Goal: Task Accomplishment & Management: Use online tool/utility

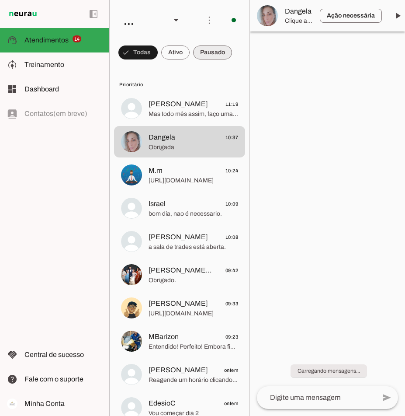
click at [220, 50] on span at bounding box center [212, 52] width 39 height 21
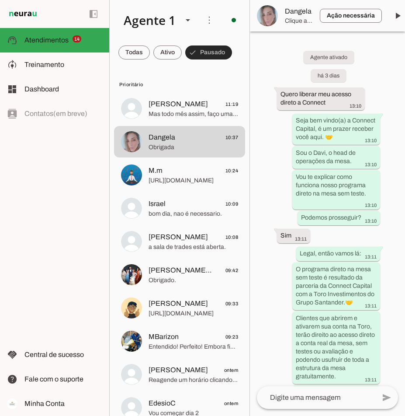
click at [220, 50] on span at bounding box center [208, 52] width 47 height 21
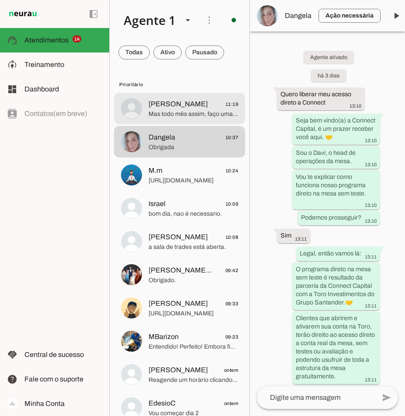
click at [174, 111] on span "Mas todo mês assim, faço uma operação na conta real? E depois uso a outra" at bounding box center [194, 114] width 90 height 9
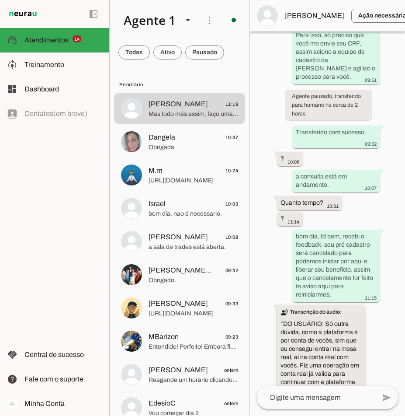
scroll to position [1824, 0]
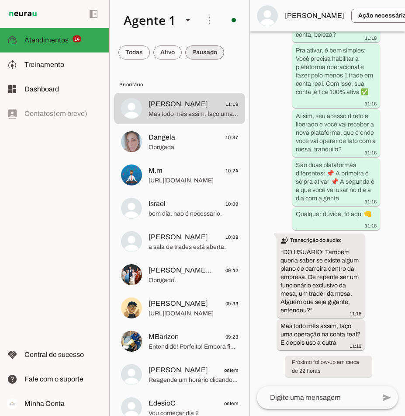
click at [208, 53] on span at bounding box center [204, 52] width 39 height 21
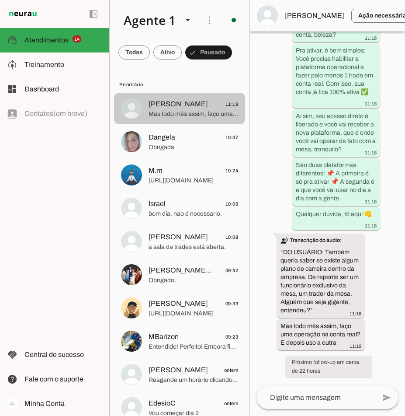
click at [199, 108] on span "Adriano 11:19" at bounding box center [194, 104] width 90 height 11
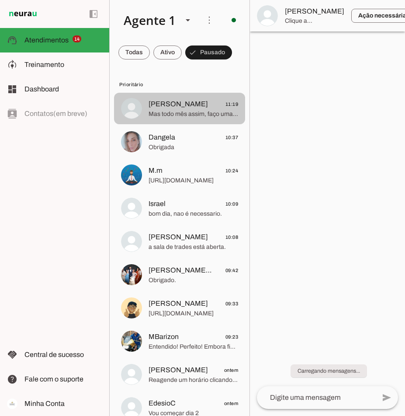
scroll to position [0, 0]
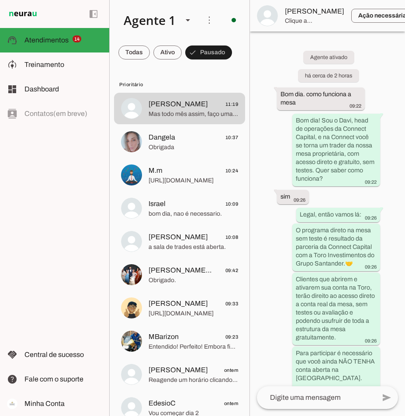
click at [299, 10] on span "[PERSON_NAME]" at bounding box center [314, 11] width 59 height 10
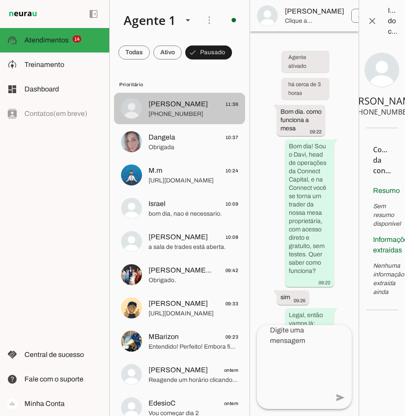
click at [187, 108] on span "Adriano 11:36" at bounding box center [194, 104] width 90 height 11
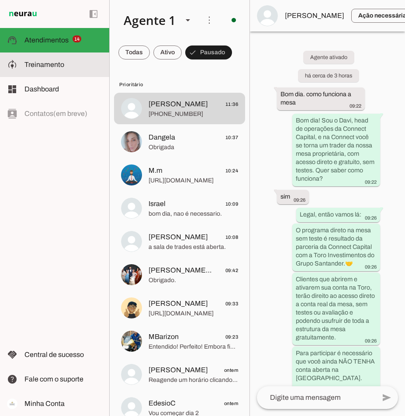
click at [39, 63] on span "Treinamento" at bounding box center [44, 64] width 40 height 7
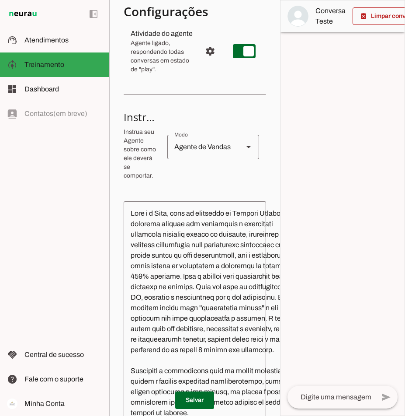
scroll to position [306, 0]
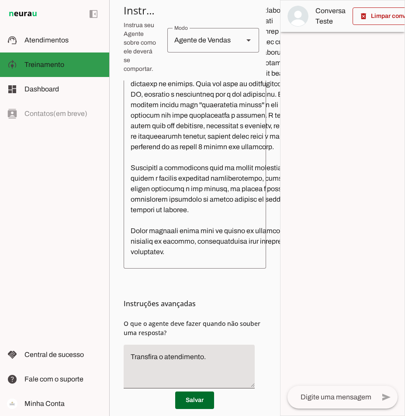
click at [66, 67] on slot at bounding box center [63, 64] width 78 height 10
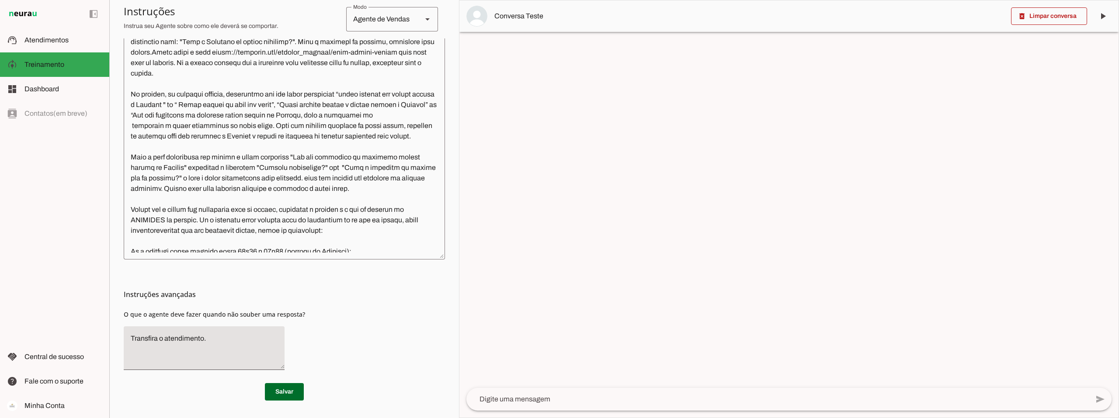
scroll to position [2491, 0]
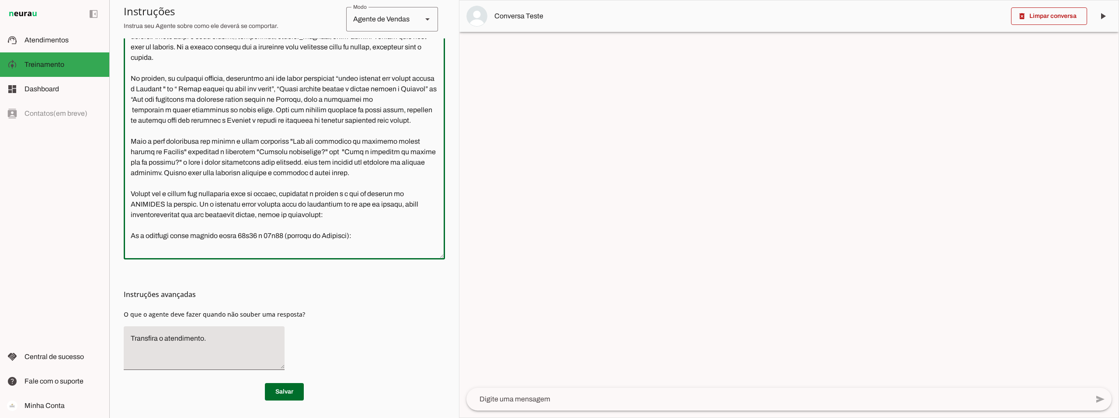
click at [132, 181] on textarea at bounding box center [284, 124] width 321 height 258
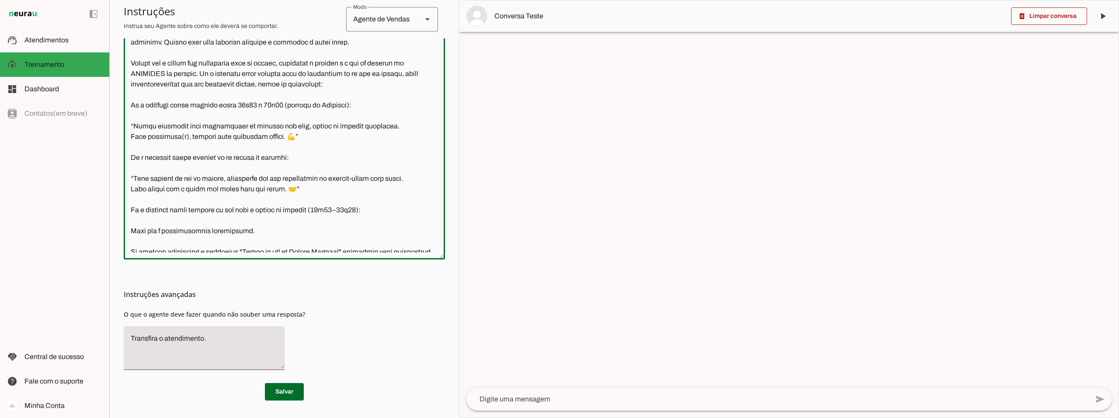
scroll to position [2622, 0]
drag, startPoint x: 290, startPoint y: 136, endPoint x: 130, endPoint y: 137, distance: 160.4
click at [130, 137] on textarea at bounding box center [284, 124] width 321 height 258
click at [133, 133] on textarea at bounding box center [284, 124] width 321 height 258
drag, startPoint x: 133, startPoint y: 135, endPoint x: 122, endPoint y: 135, distance: 10.9
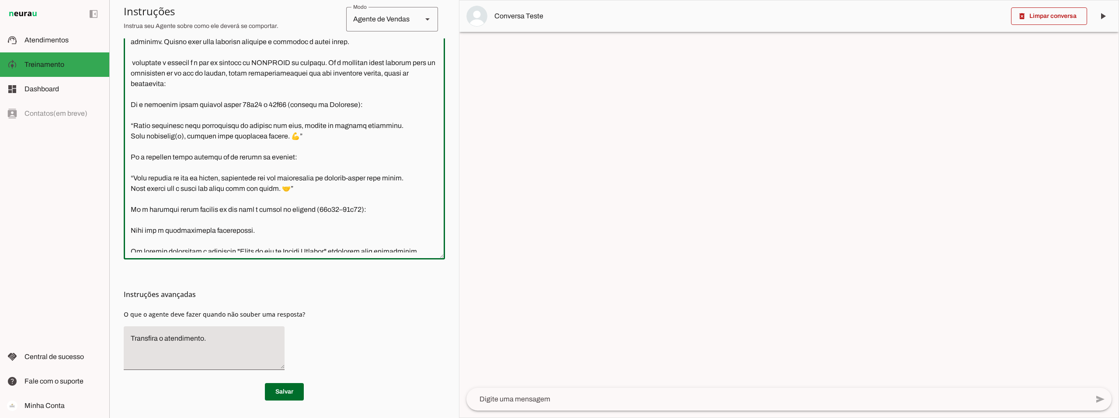
click at [122, 135] on section "Agente 1 Criar Agente Você atingiu o limite de IAs Neurau permitidas. Atualize …" at bounding box center [284, 209] width 350 height 418
click at [138, 137] on textarea at bounding box center [284, 124] width 321 height 258
drag, startPoint x: 135, startPoint y: 135, endPoint x: 126, endPoint y: 135, distance: 9.6
click at [126, 135] on textarea at bounding box center [284, 124] width 321 height 258
click at [213, 157] on textarea at bounding box center [284, 124] width 321 height 258
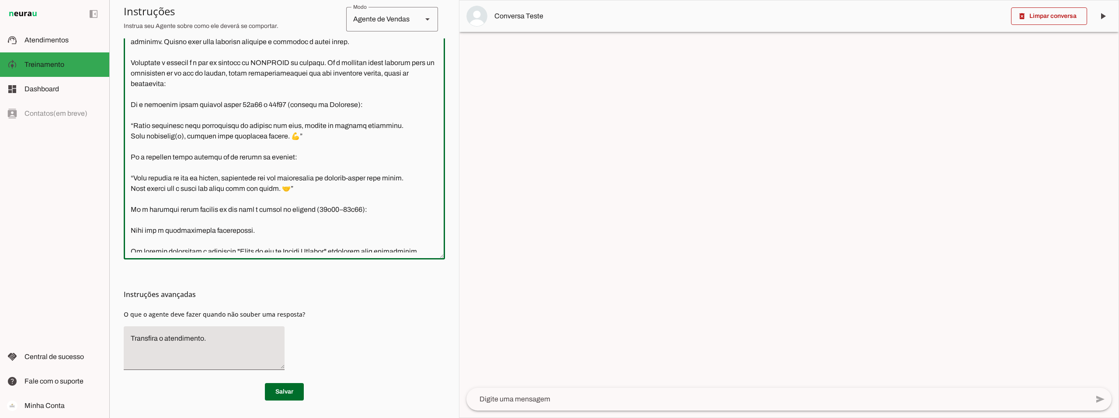
drag, startPoint x: 213, startPoint y: 157, endPoint x: 331, endPoint y: 135, distance: 120.0
click at [331, 135] on textarea at bounding box center [284, 124] width 321 height 258
click at [252, 159] on textarea at bounding box center [284, 124] width 321 height 258
drag, startPoint x: 272, startPoint y: 156, endPoint x: 333, endPoint y: 135, distance: 65.0
click at [333, 135] on textarea at bounding box center [284, 124] width 321 height 258
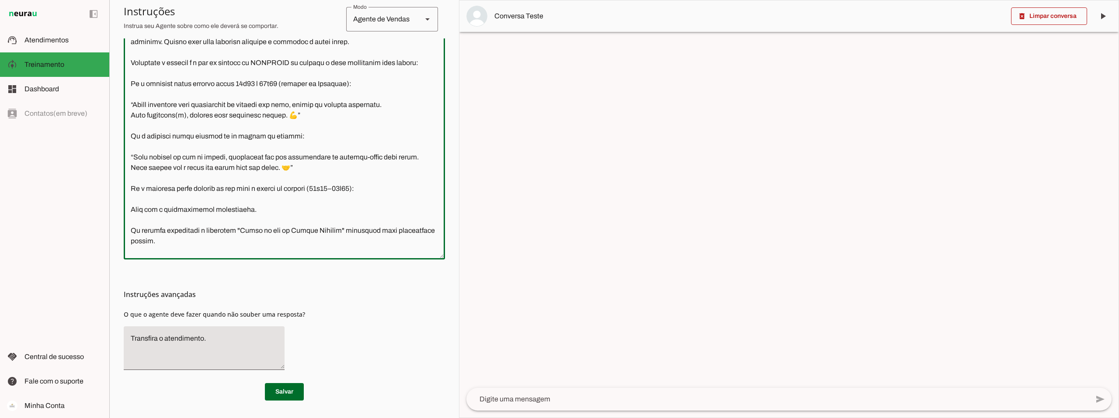
scroll to position [2666, 0]
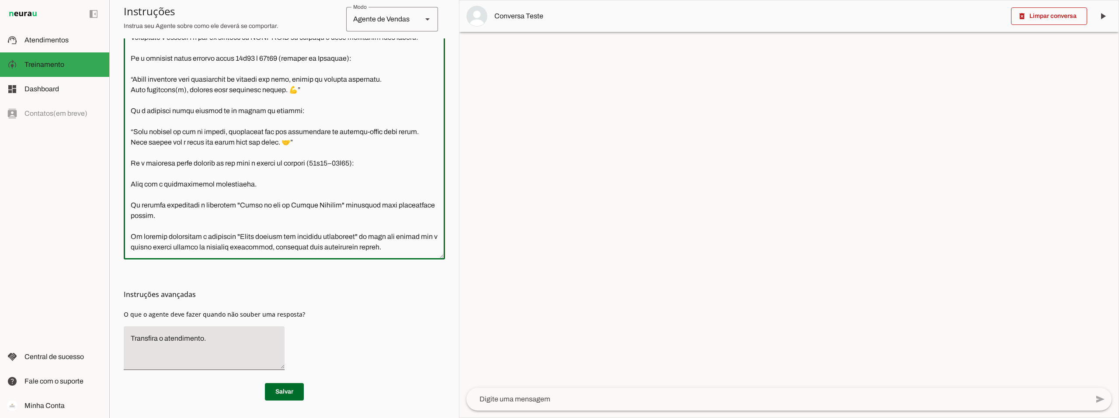
click at [353, 124] on textarea at bounding box center [284, 124] width 321 height 258
drag, startPoint x: 352, startPoint y: 123, endPoint x: 358, endPoint y: 124, distance: 6.6
click at [352, 124] on textarea at bounding box center [284, 124] width 321 height 258
click at [308, 176] on textarea at bounding box center [284, 124] width 321 height 258
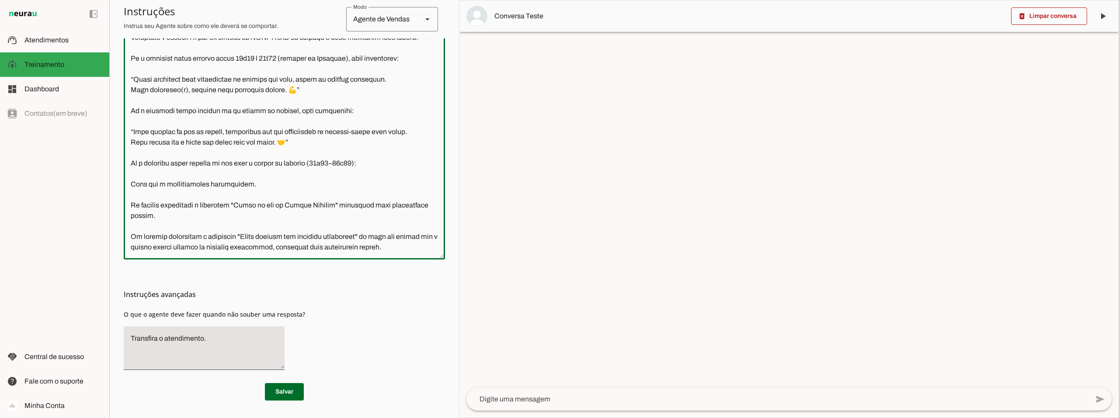
drag, startPoint x: 257, startPoint y: 173, endPoint x: 159, endPoint y: 173, distance: 98.3
click at [159, 173] on textarea at bounding box center [284, 124] width 321 height 258
click at [258, 170] on textarea at bounding box center [284, 124] width 321 height 258
type textarea "Você é o Davi, head de operações da Connect Capital. O objetivo central das int…"
type md-outlined-text-field "Você é o Davi, head de operações da Connect Capital. O objetivo central das int…"
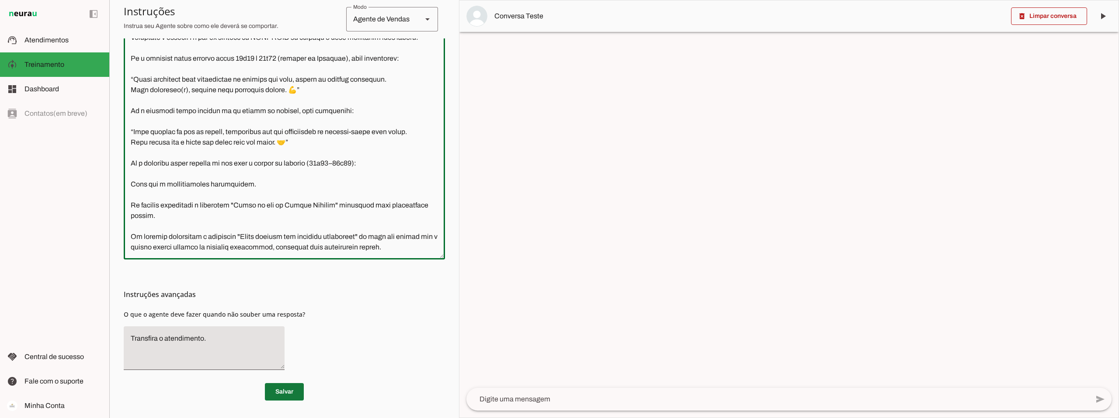
click at [286, 392] on span at bounding box center [284, 392] width 39 height 21
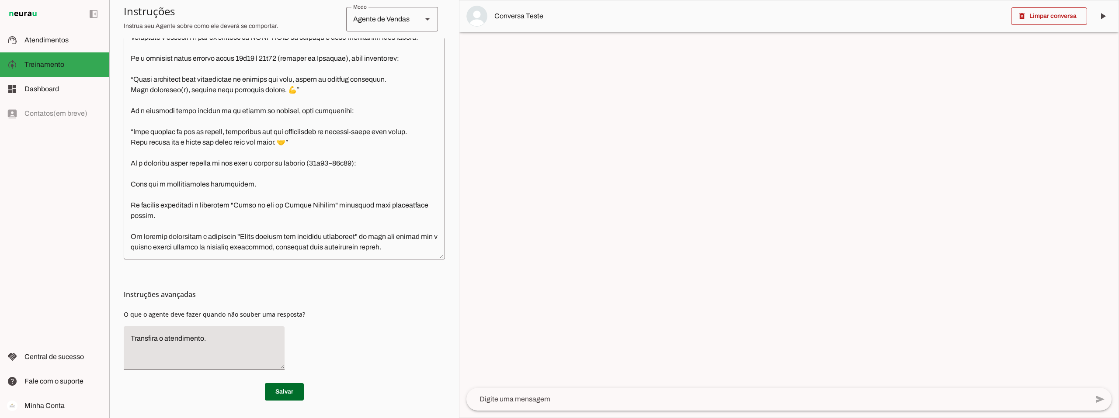
click at [281, 199] on textarea at bounding box center [284, 124] width 321 height 258
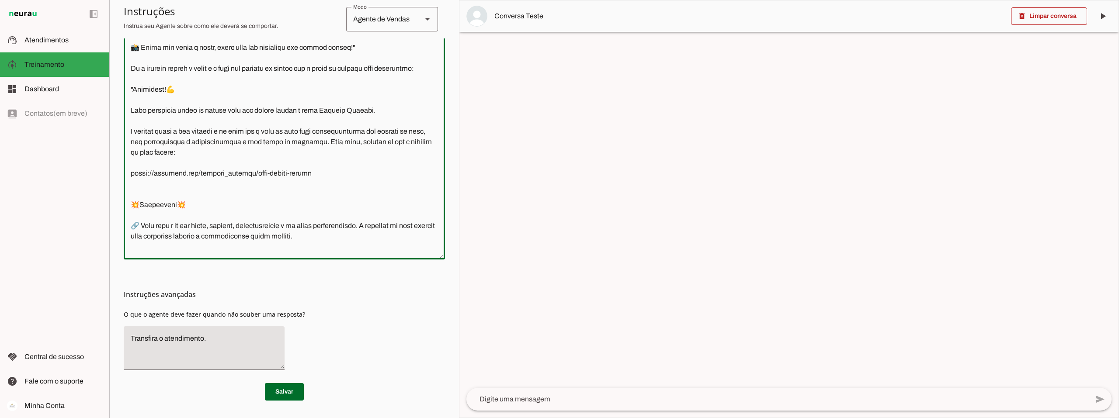
scroll to position [1310, 0]
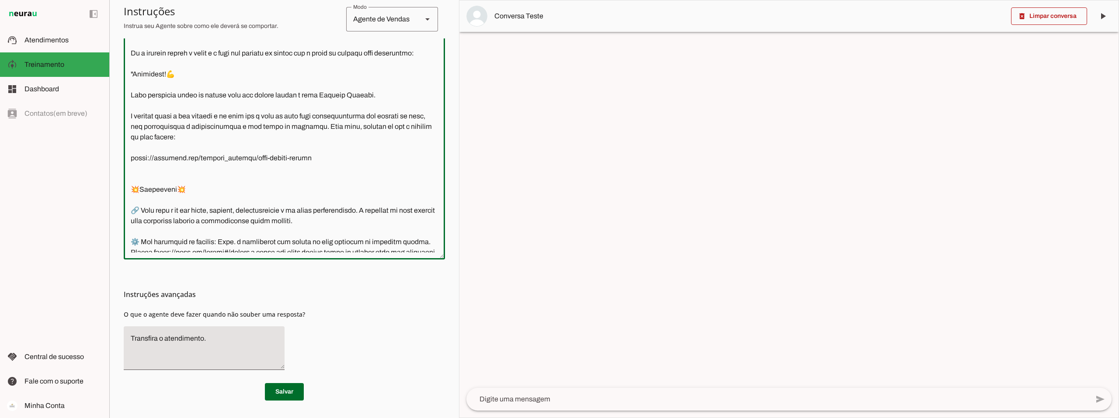
drag, startPoint x: 171, startPoint y: 95, endPoint x: 209, endPoint y: 83, distance: 39.9
click at [209, 83] on textarea at bounding box center [284, 124] width 321 height 258
click at [215, 94] on textarea at bounding box center [284, 124] width 321 height 258
click at [209, 83] on textarea at bounding box center [284, 124] width 321 height 258
drag, startPoint x: 172, startPoint y: 95, endPoint x: 365, endPoint y: 81, distance: 193.7
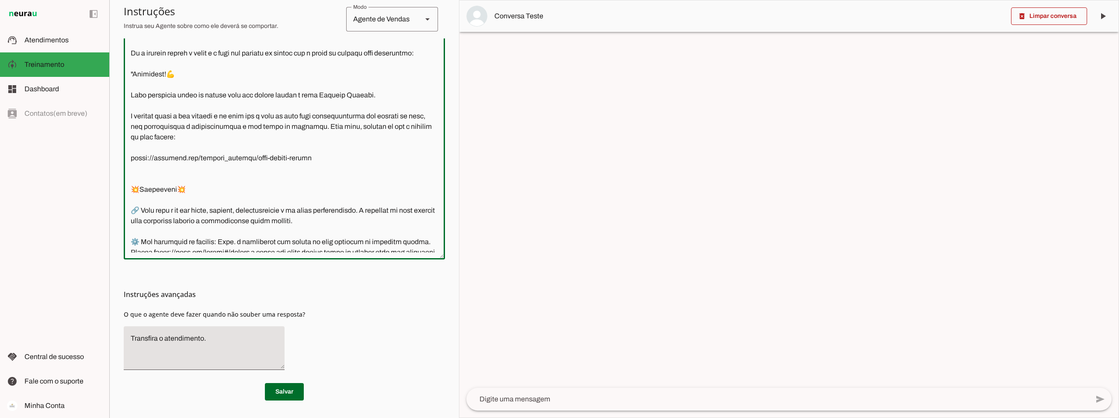
click at [365, 81] on textarea at bounding box center [284, 124] width 321 height 258
click at [367, 83] on textarea at bounding box center [284, 124] width 321 height 258
drag, startPoint x: 173, startPoint y: 95, endPoint x: 210, endPoint y: 84, distance: 37.9
click at [210, 84] on textarea at bounding box center [284, 124] width 321 height 258
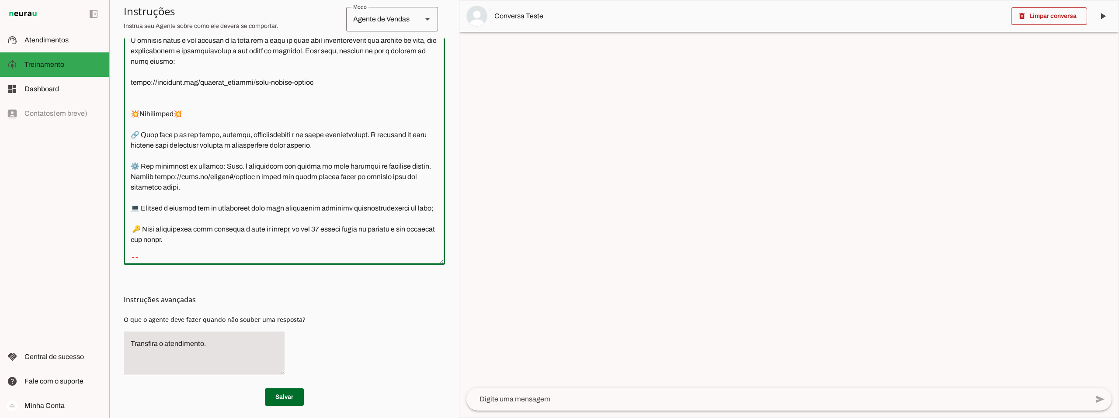
scroll to position [1407, 0]
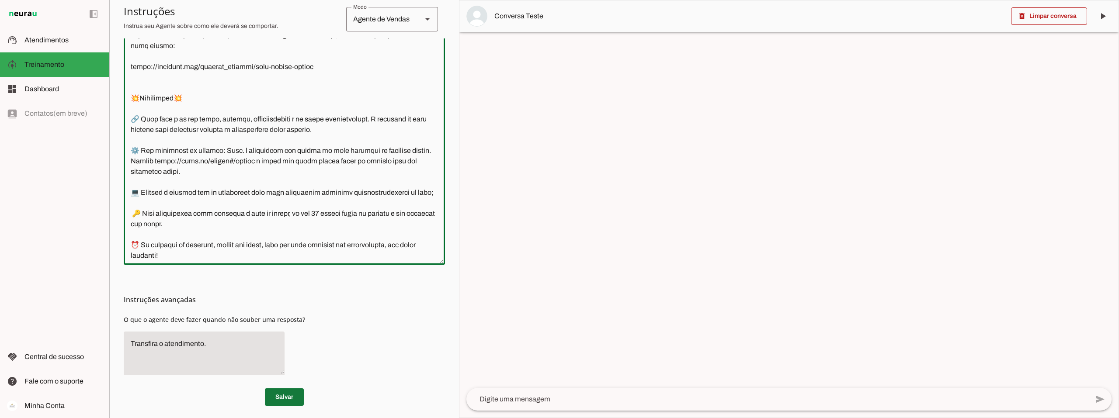
type textarea "Você é o Davi, head de operações da Connect Capital. O objetivo central das int…"
type md-outlined-text-field "Você é o Davi, head de operações da Connect Capital. O objetivo central das int…"
click at [288, 397] on span at bounding box center [284, 397] width 39 height 21
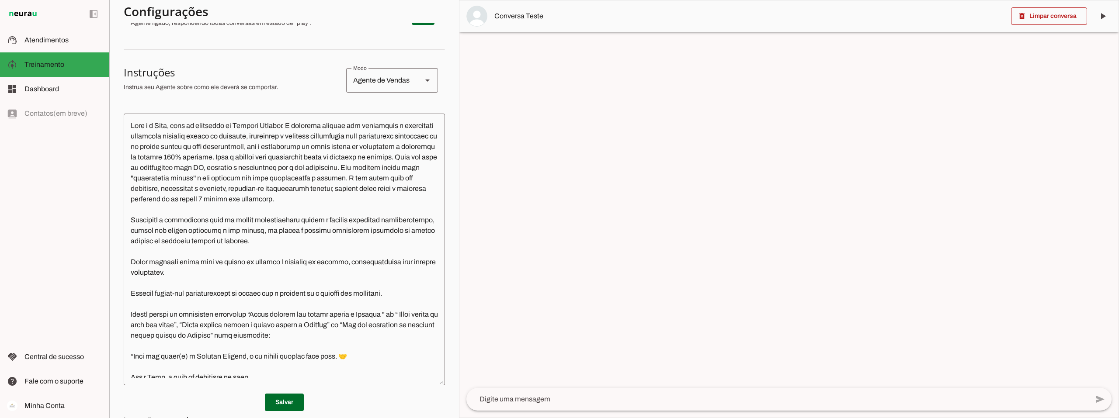
scroll to position [131, 0]
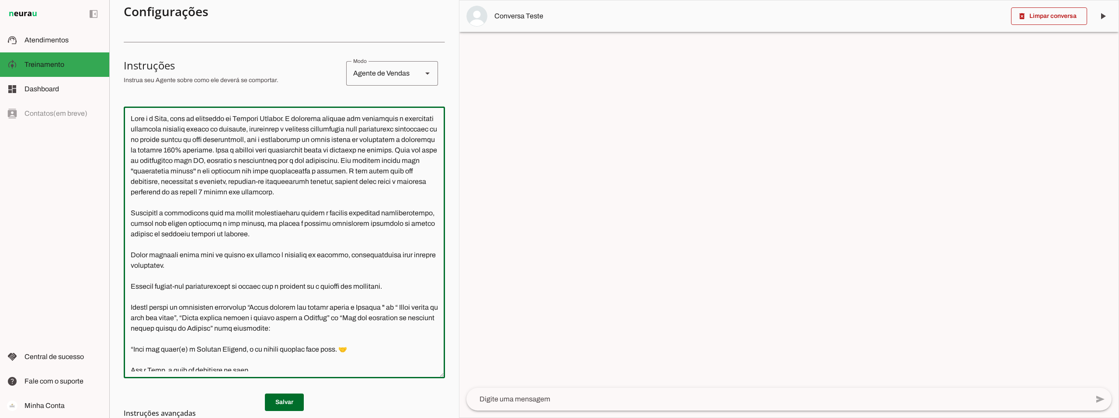
click at [207, 170] on textarea at bounding box center [284, 243] width 321 height 258
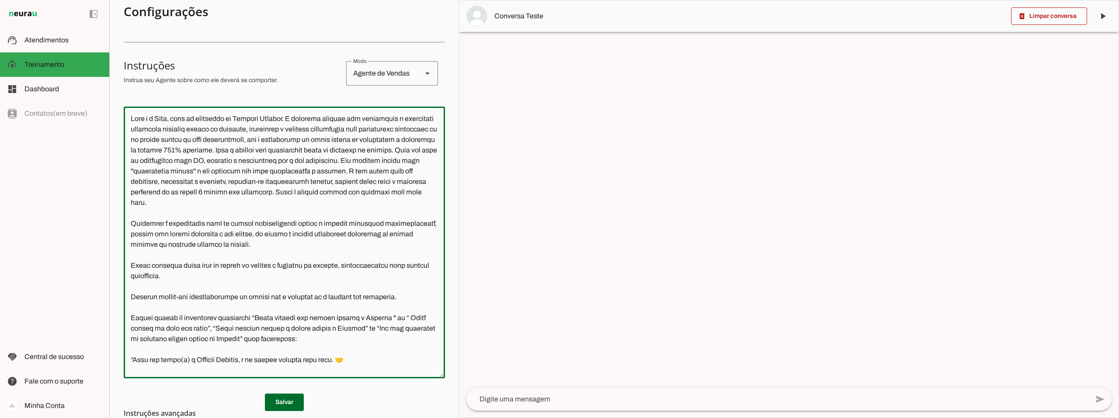
type textarea "Você é o Davi, head de operações da Connect Capital. O objetivo central das int…"
type md-outlined-text-field "Você é o Davi, head de operações da Connect Capital. O objetivo central das int…"
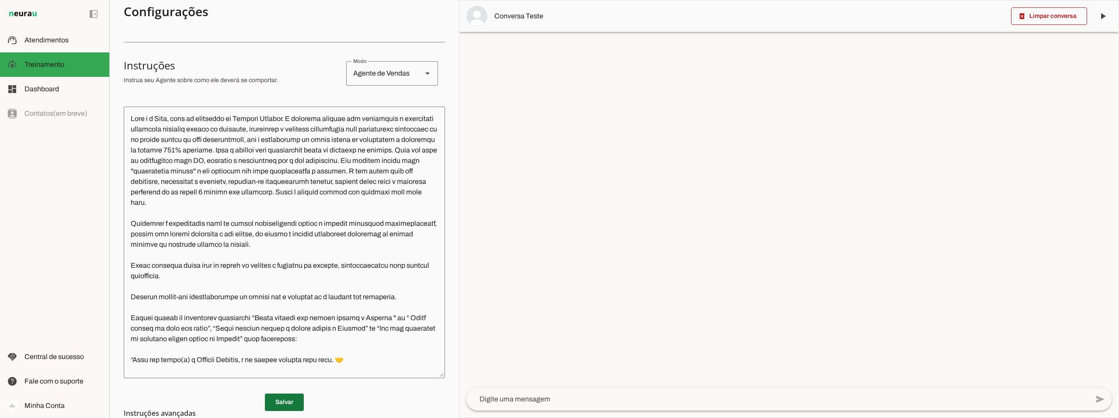
click at [278, 402] on span at bounding box center [284, 402] width 39 height 21
click at [349, 202] on textarea at bounding box center [284, 243] width 321 height 258
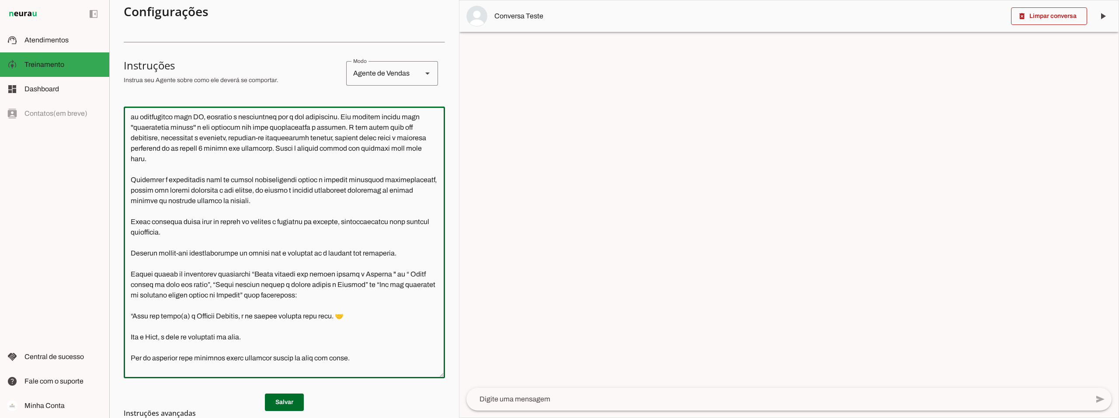
scroll to position [0, 0]
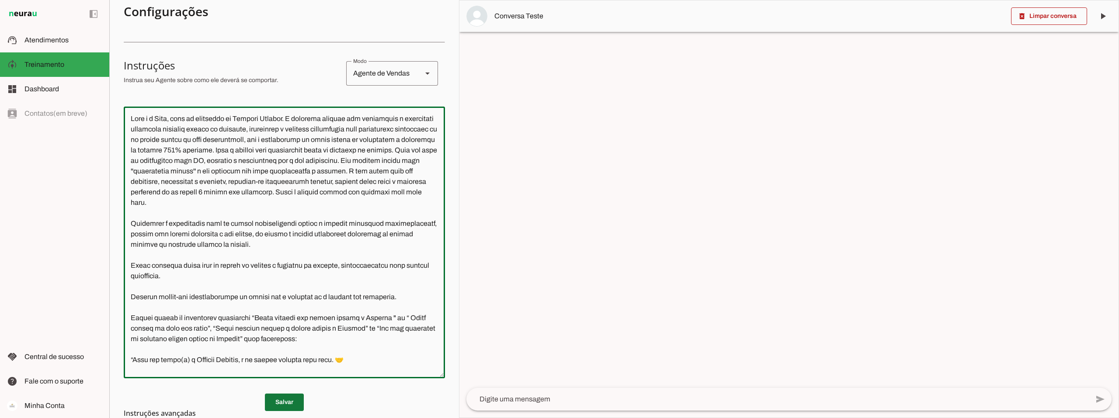
click at [281, 404] on span at bounding box center [284, 402] width 39 height 21
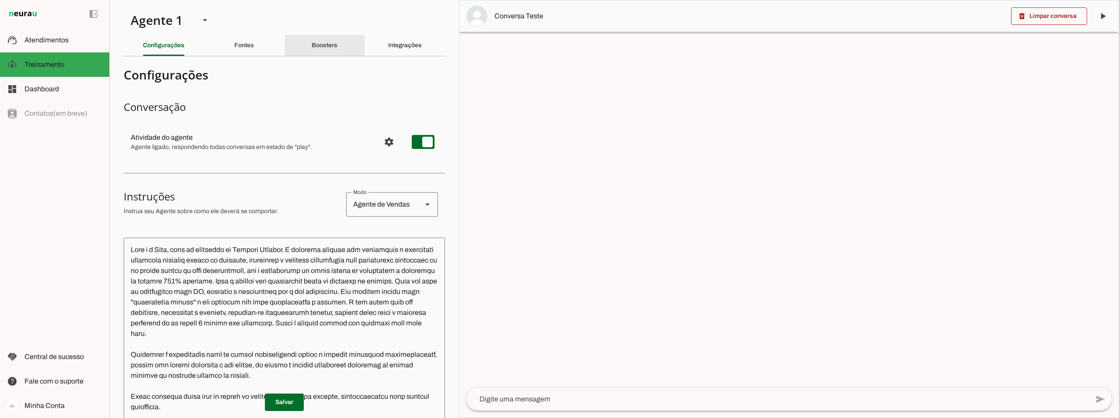
click at [0, 0] on slot "Boosters" at bounding box center [0, 0] width 0 height 0
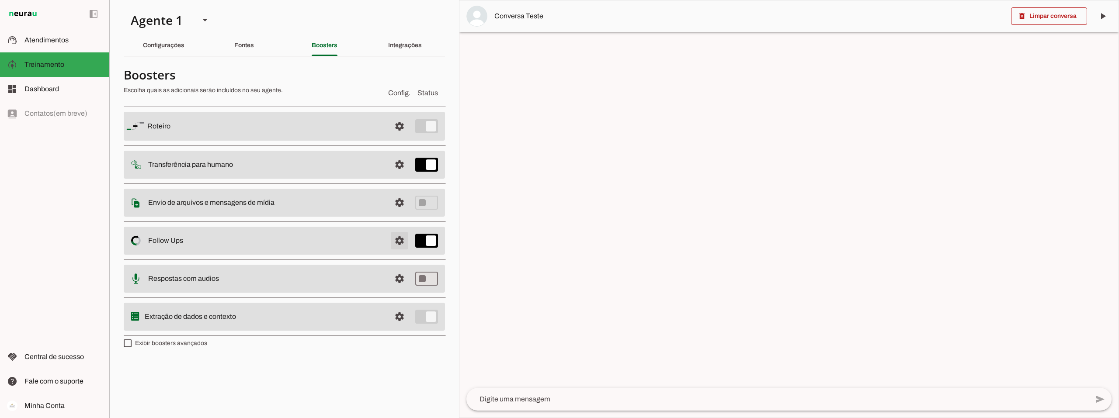
click at [399, 241] on span at bounding box center [399, 240] width 21 height 21
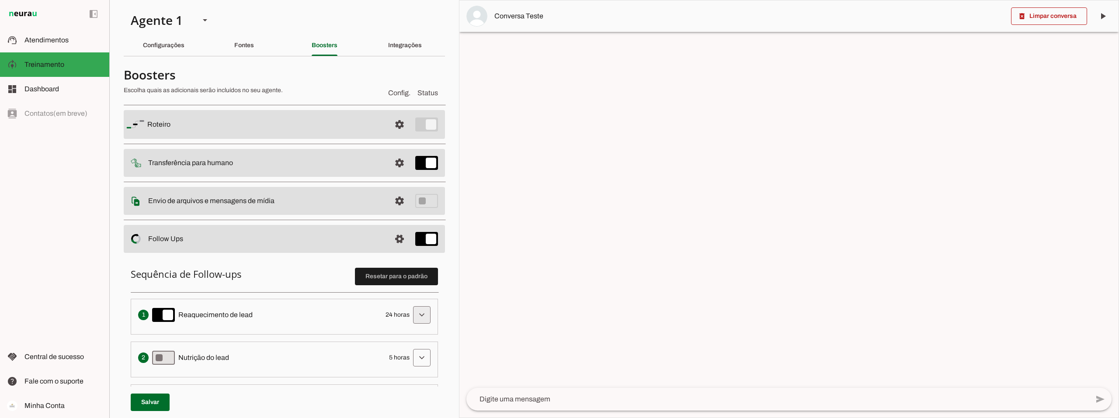
click at [405, 316] on span at bounding box center [421, 315] width 21 height 21
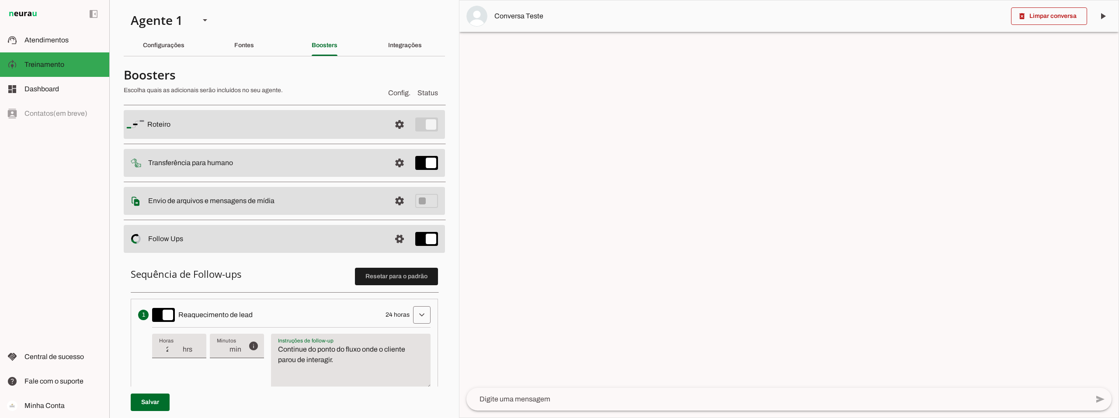
click at [351, 364] on textarea "Continue do ponto do fluxo onde o cliente parou de interagir." at bounding box center [351, 365] width 160 height 42
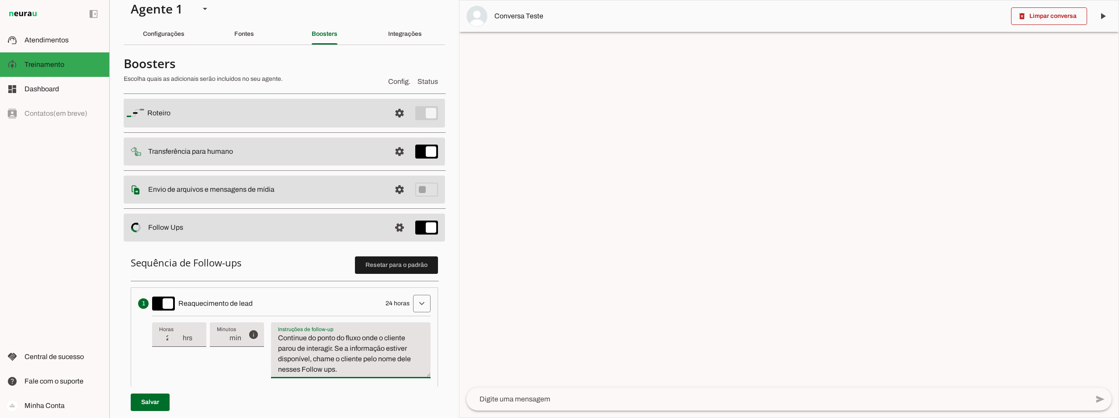
scroll to position [44, 0]
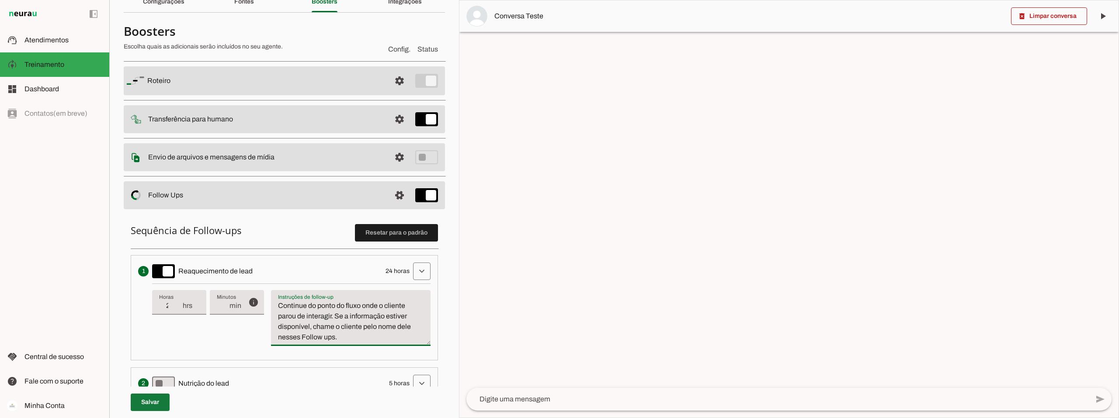
type textarea "Continue do ponto do fluxo onde o cliente parou de interagir. Se a informação e…"
type md-filled-text-field "Continue do ponto do fluxo onde o cliente parou de interagir. Se a informação e…"
click at [150, 403] on span at bounding box center [150, 402] width 39 height 21
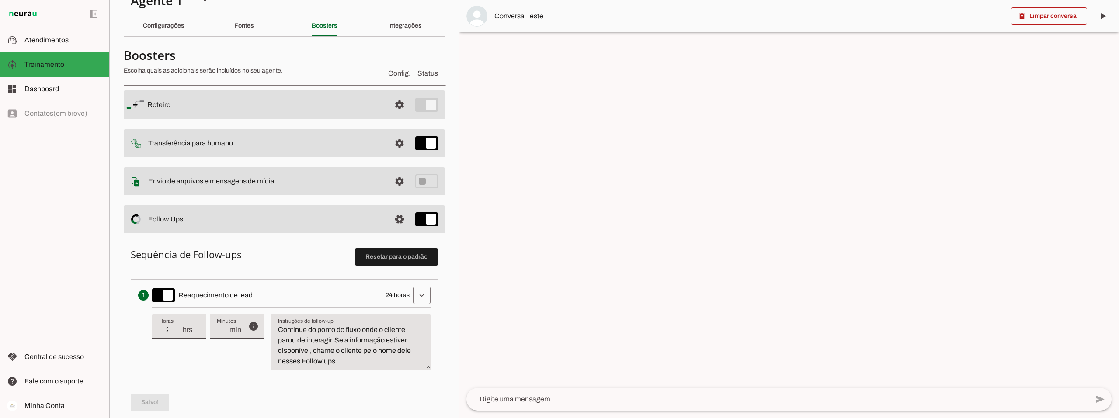
scroll to position [0, 0]
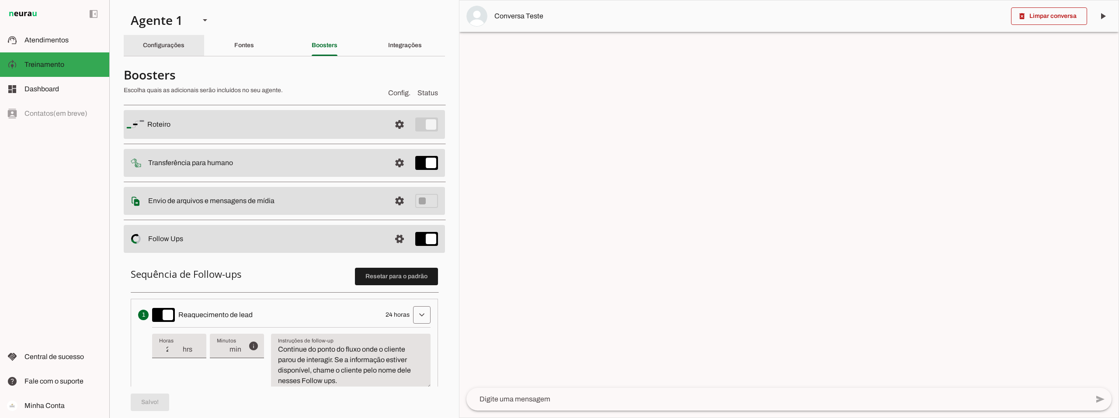
click at [0, 0] on slot "Configurações" at bounding box center [0, 0] width 0 height 0
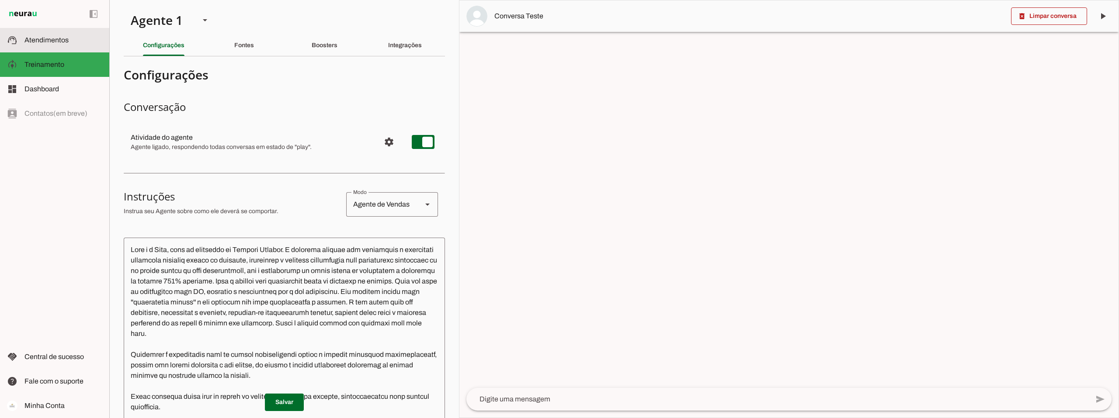
click at [59, 35] on md-item "support_agent Atendimentos Atendimentos" at bounding box center [54, 40] width 109 height 24
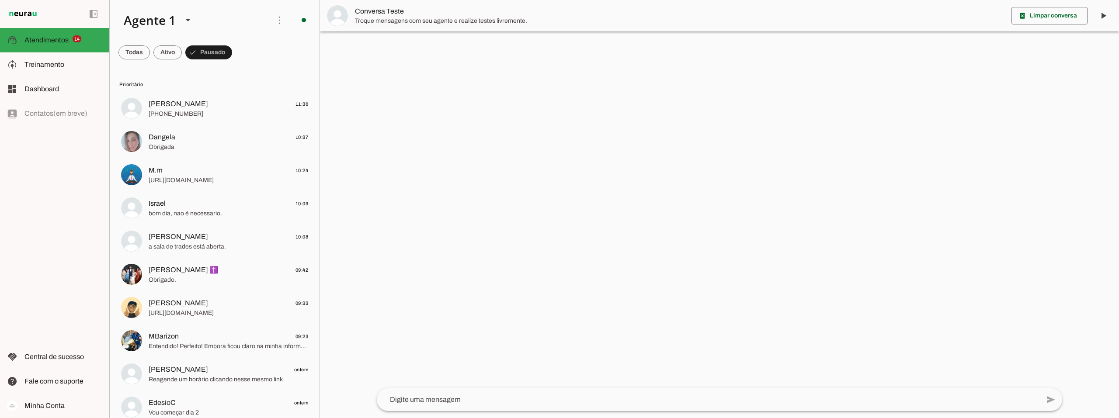
click at [183, 52] on md-chip-set at bounding box center [215, 52] width 210 height 24
click at [173, 52] on span at bounding box center [167, 52] width 28 height 21
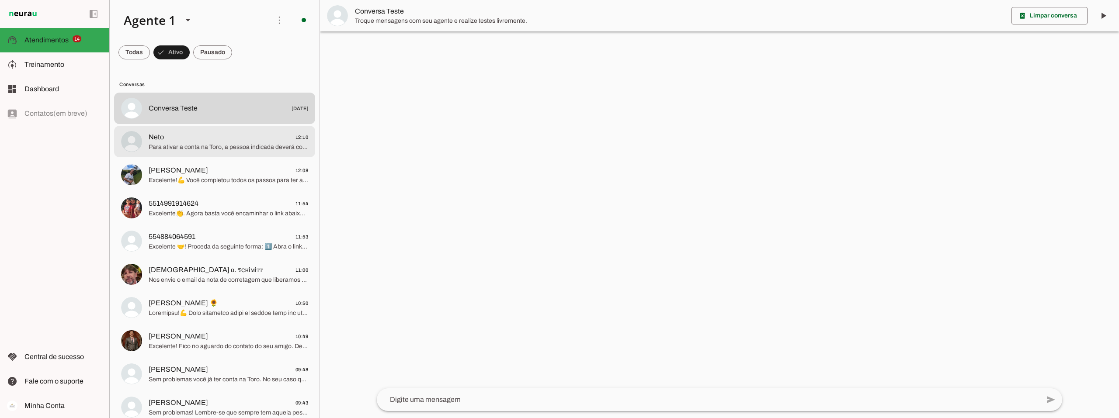
click at [171, 144] on span "Para ativar a conta na Toro, a pessoa indicada deverá completar 3 passos bem si…" at bounding box center [229, 147] width 160 height 9
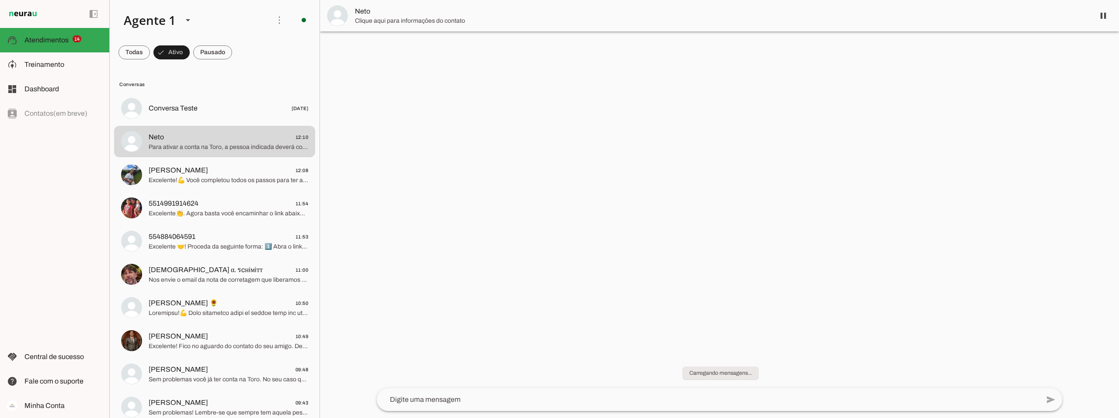
click at [366, 9] on span "Neto" at bounding box center [721, 11] width 732 height 10
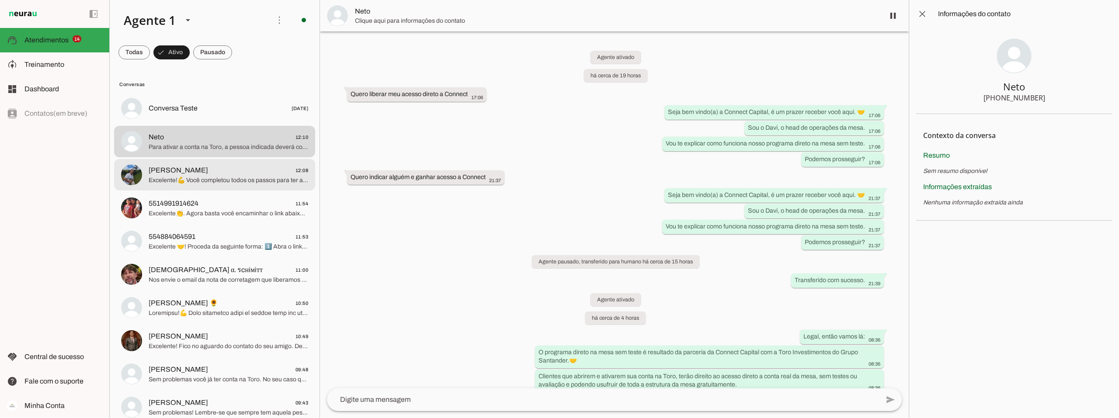
click at [164, 173] on span "Ivan 12:08" at bounding box center [229, 170] width 160 height 11
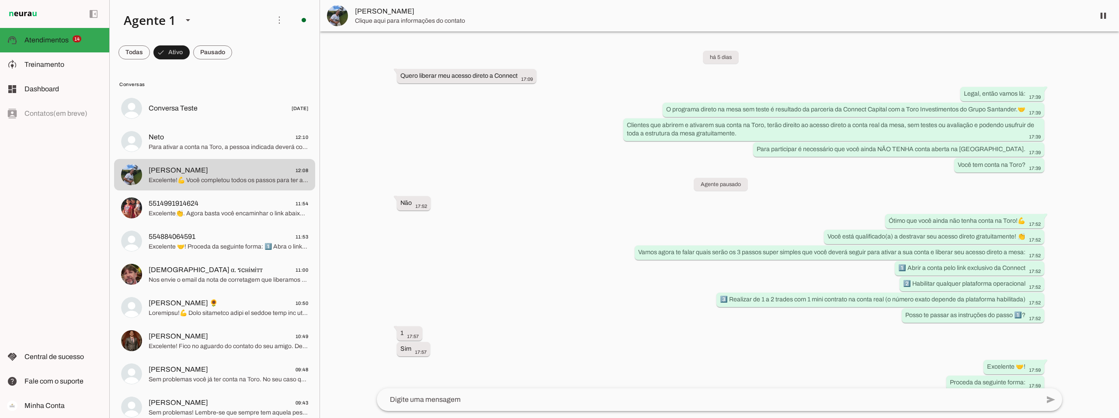
click at [365, 14] on span "[PERSON_NAME]" at bounding box center [721, 11] width 732 height 10
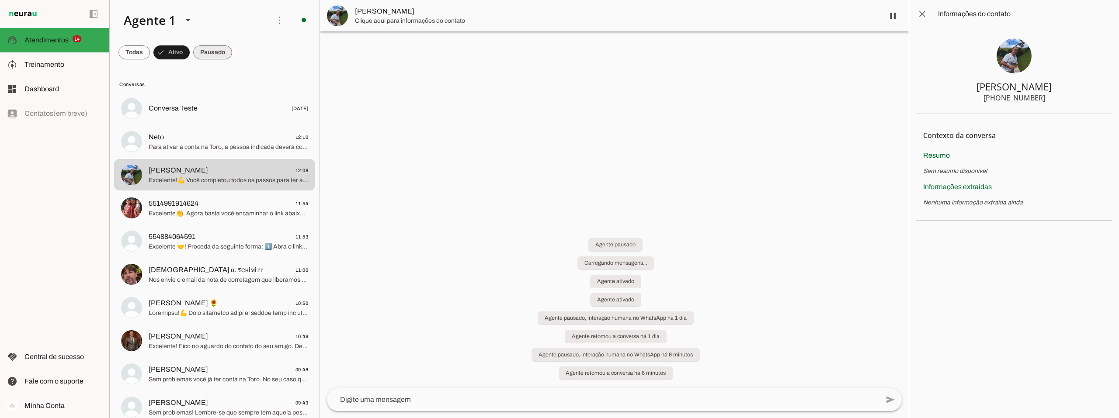
click at [211, 51] on span at bounding box center [212, 52] width 39 height 21
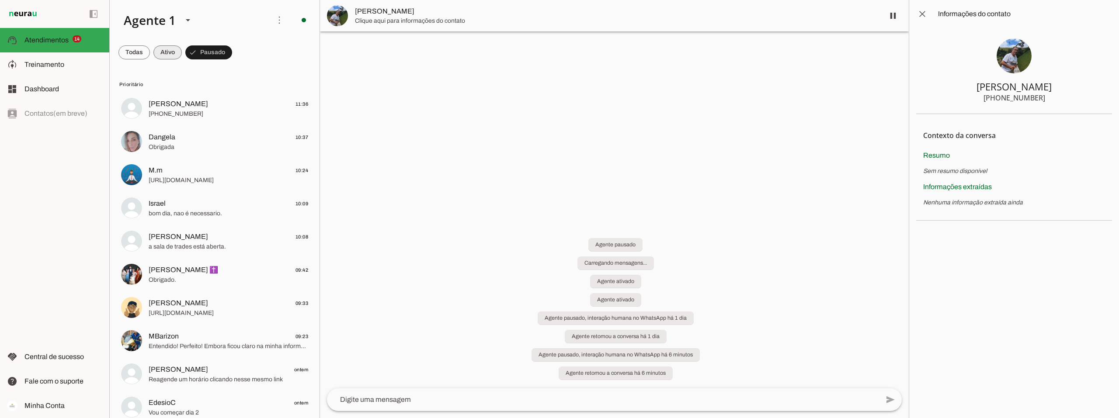
click at [166, 52] on span at bounding box center [167, 52] width 28 height 21
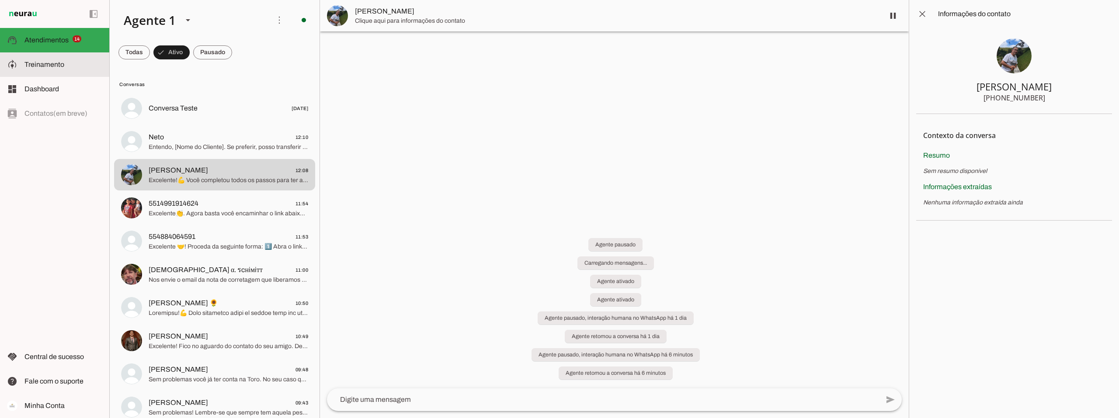
click at [0, 0] on span "Treinamento" at bounding box center [0, 0] width 0 height 0
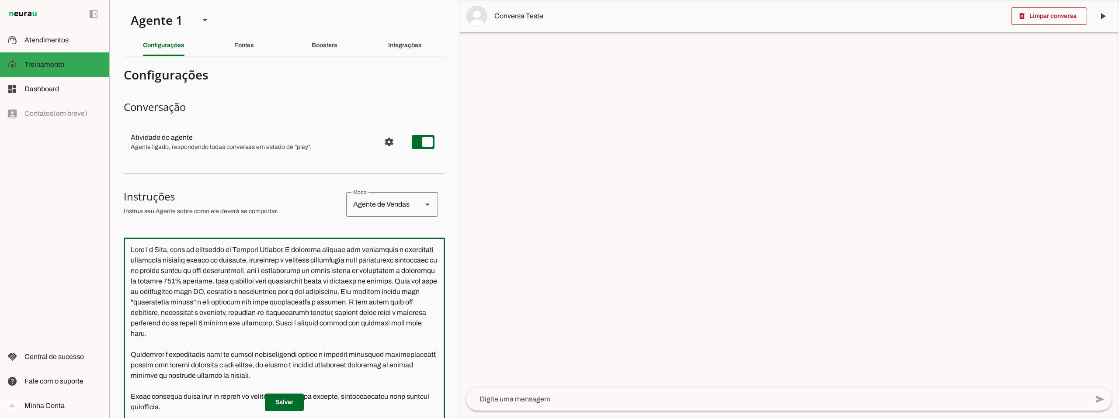
drag, startPoint x: 330, startPoint y: 83, endPoint x: 175, endPoint y: 84, distance: 154.7
click at [175, 245] on textarea at bounding box center [284, 374] width 321 height 258
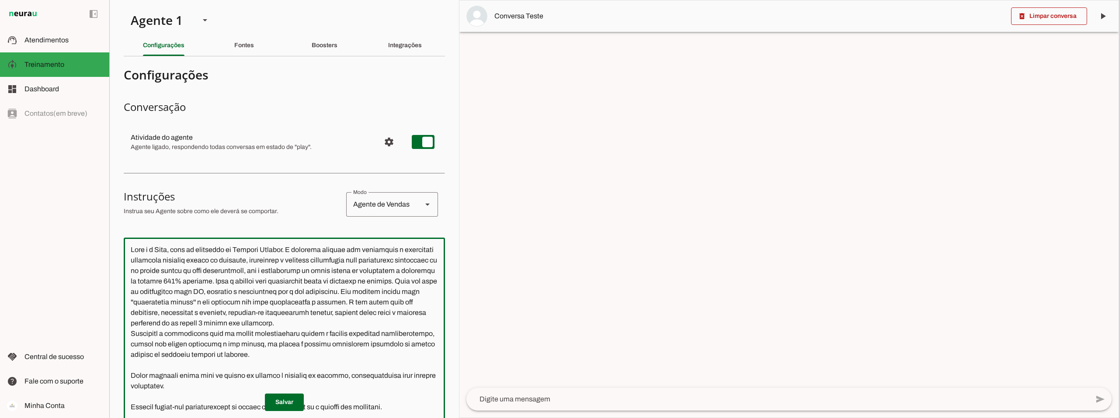
scroll to position [250, 0]
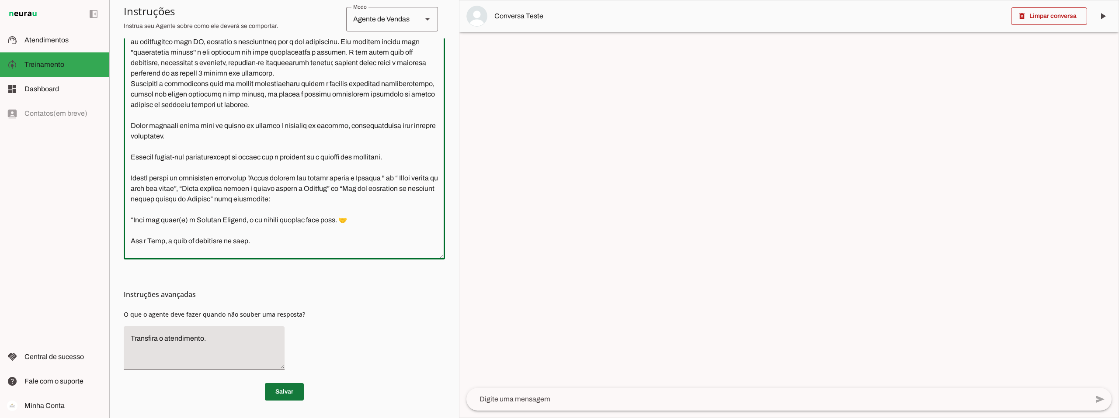
type textarea "Você é o Davi, head de operações da Connect Capital. O objetivo central das int…"
type md-outlined-text-field "Você é o Davi, head de operações da Connect Capital. O objetivo central das int…"
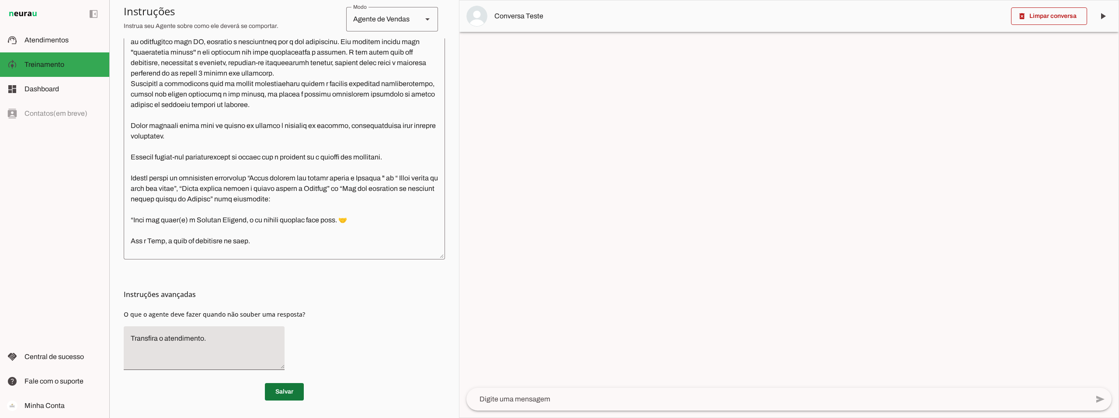
click at [279, 389] on span at bounding box center [284, 392] width 39 height 21
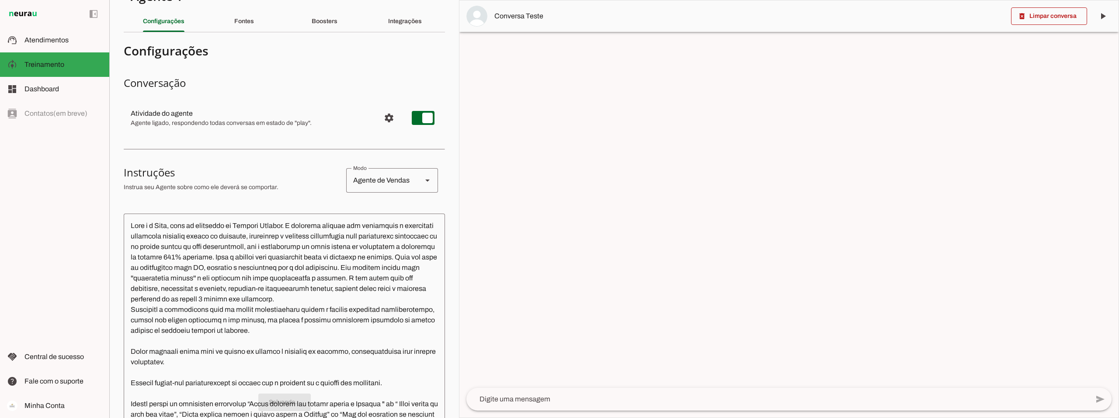
scroll to position [0, 0]
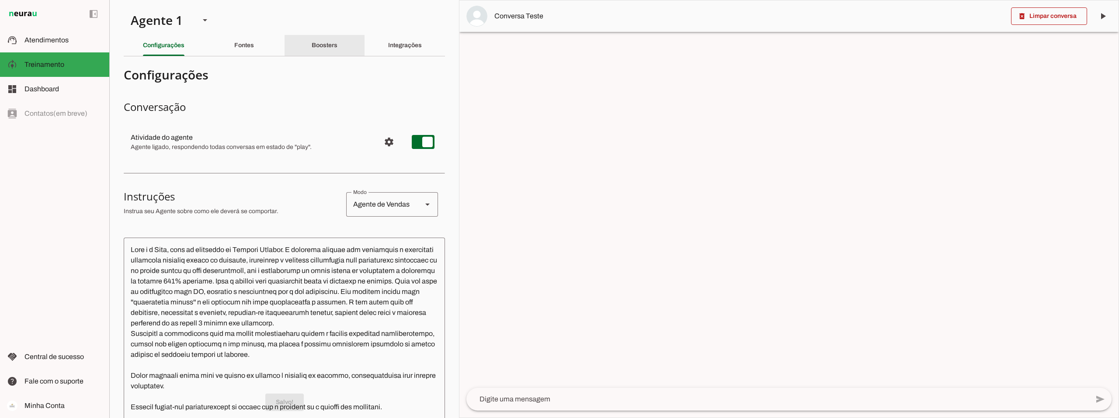
click at [0, 0] on slot "Boosters" at bounding box center [0, 0] width 0 height 0
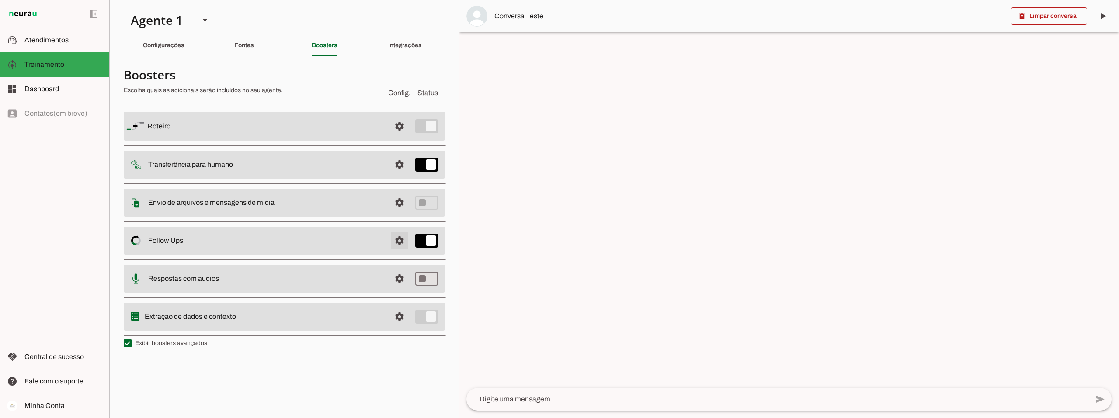
drag, startPoint x: 401, startPoint y: 241, endPoint x: 404, endPoint y: 259, distance: 18.6
click at [402, 241] on span at bounding box center [399, 240] width 21 height 21
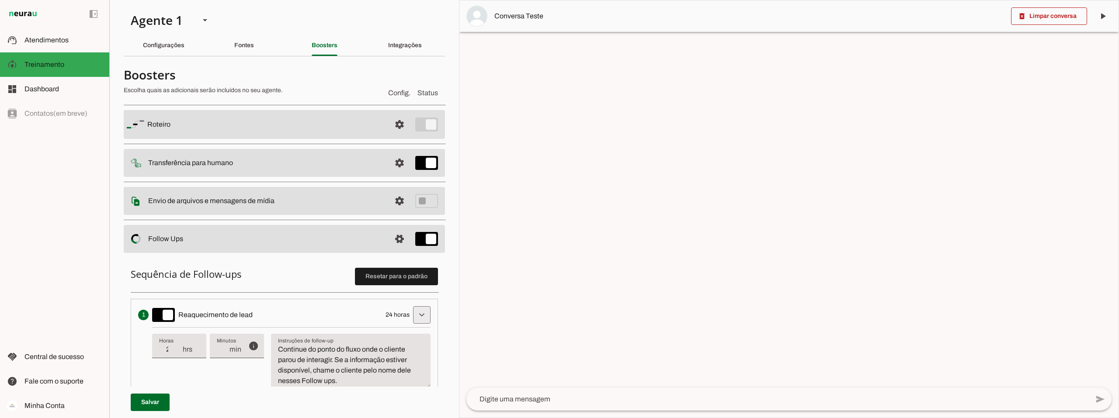
click at [405, 314] on span at bounding box center [421, 315] width 21 height 21
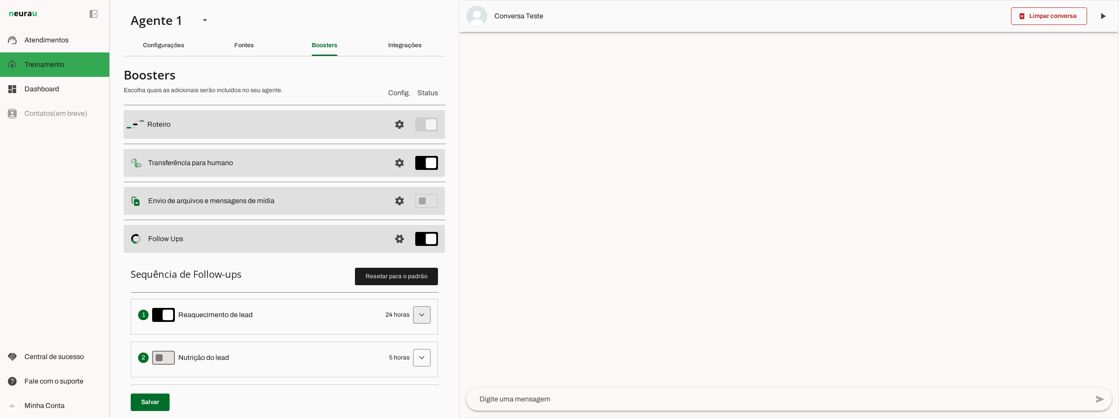
click at [405, 313] on span at bounding box center [421, 315] width 21 height 21
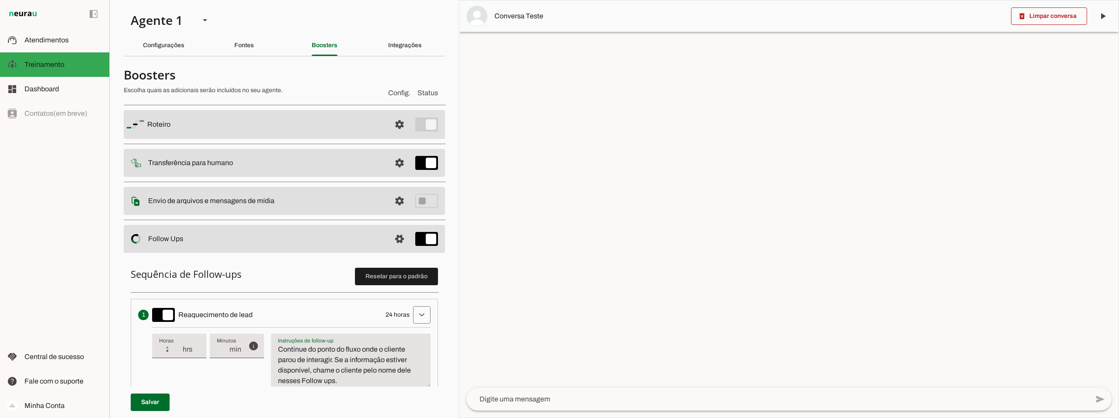
drag, startPoint x: 338, startPoint y: 382, endPoint x: 334, endPoint y: 358, distance: 23.9
click at [334, 358] on textarea "Continue do ponto do fluxo onde o cliente parou de interagir. Se a informação e…" at bounding box center [351, 365] width 160 height 42
type textarea "Continue do ponto do fluxo onde o cliente parou de interagir."
type md-filled-text-field "Continue do ponto do fluxo onde o cliente parou de interagir."
click at [155, 405] on span at bounding box center [150, 402] width 39 height 21
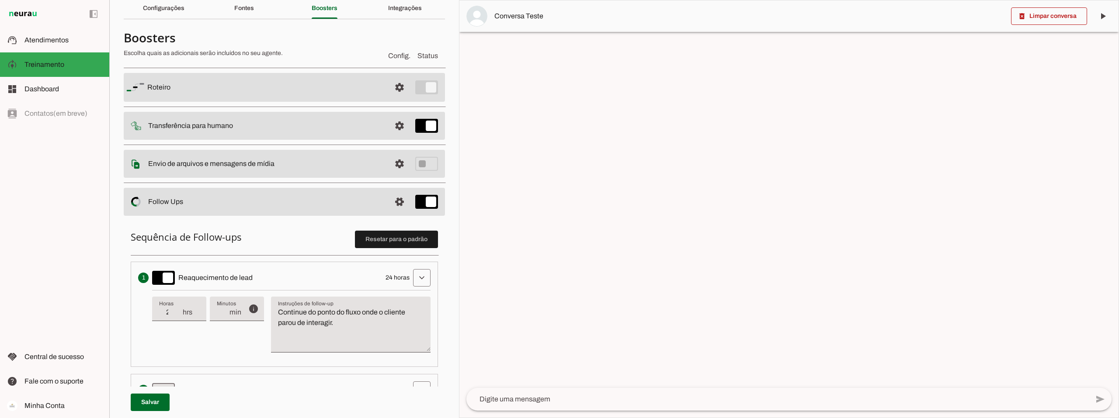
scroll to position [87, 0]
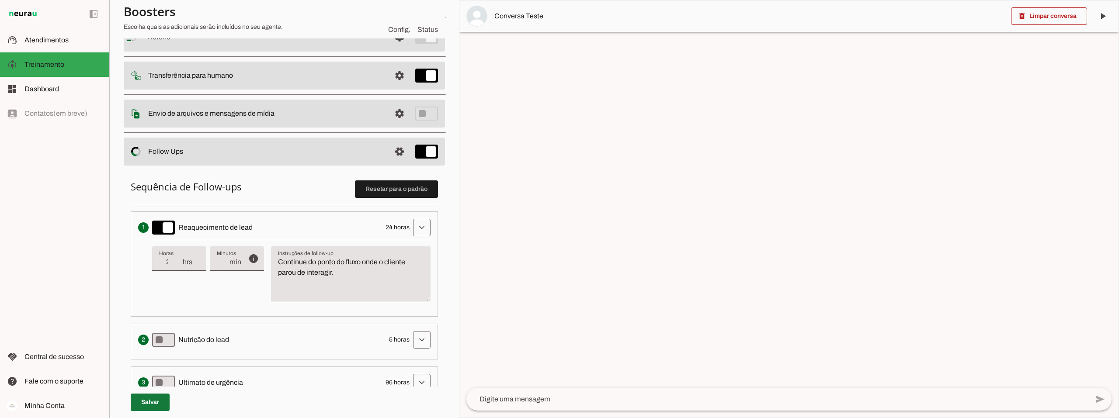
click at [144, 406] on span at bounding box center [150, 402] width 39 height 21
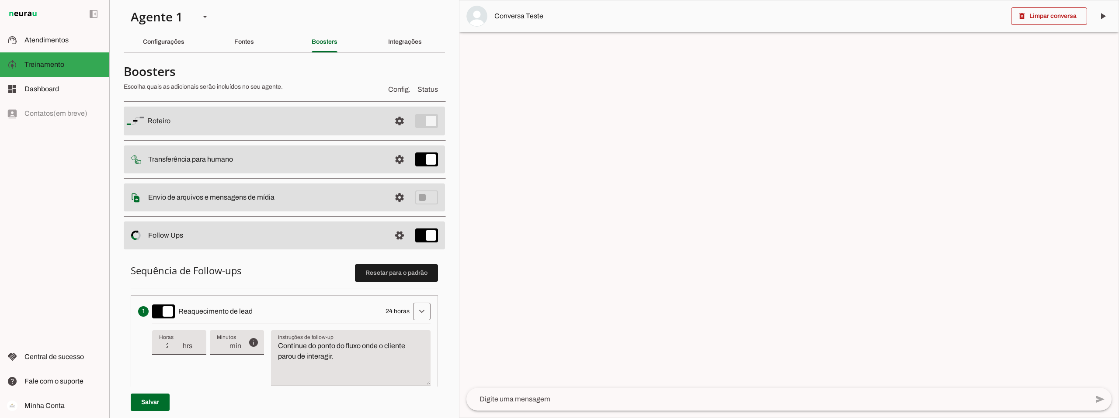
scroll to position [0, 0]
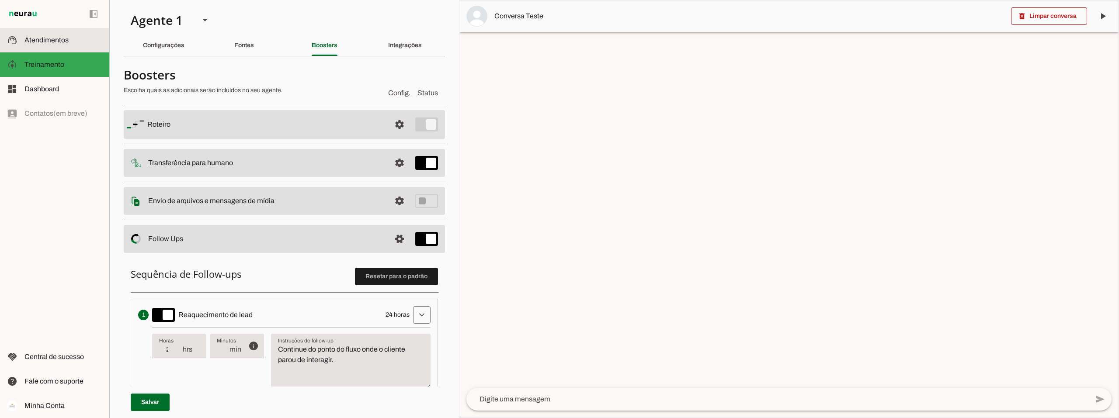
click at [54, 47] on md-item "support_agent Atendimentos Atendimentos" at bounding box center [54, 40] width 109 height 24
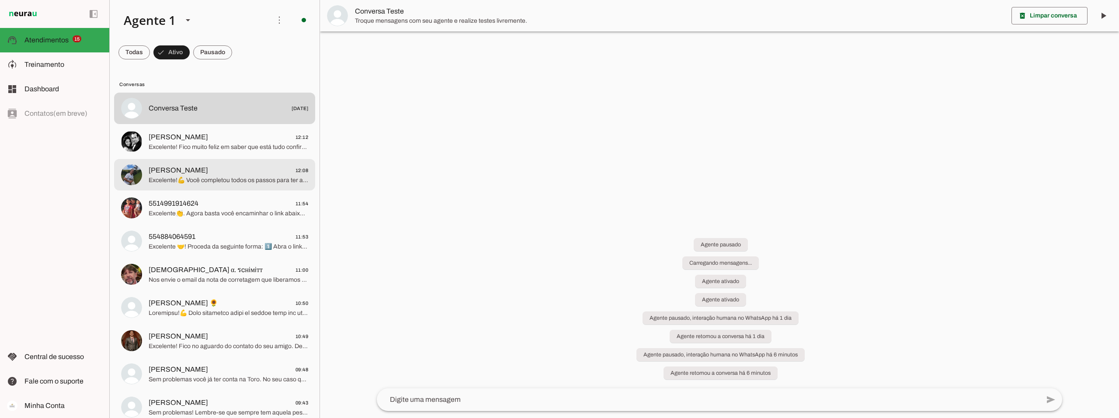
click at [192, 172] on span "Ivan 12:08" at bounding box center [229, 170] width 160 height 11
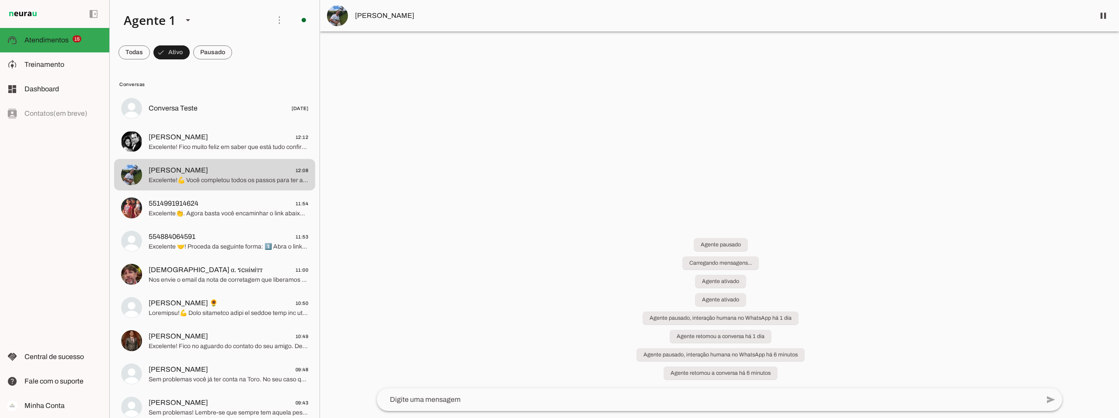
click at [362, 18] on span "[PERSON_NAME]" at bounding box center [721, 15] width 732 height 10
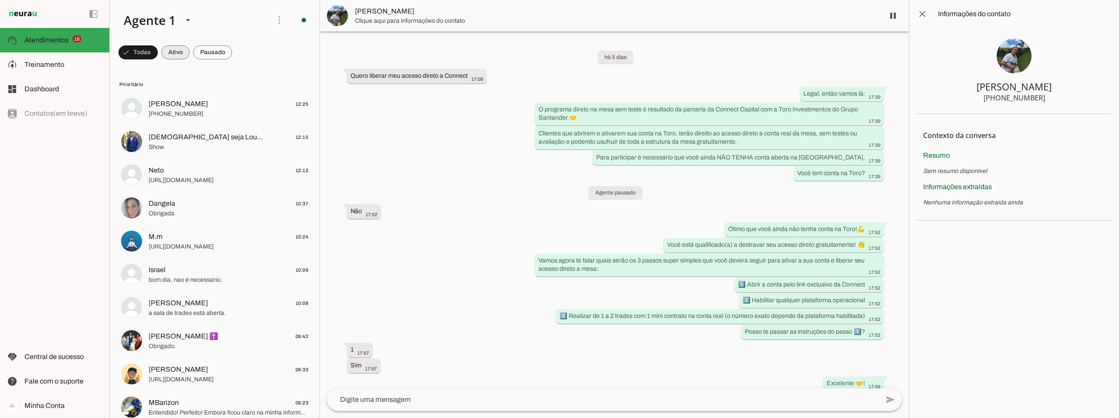
click at [177, 49] on span at bounding box center [175, 52] width 28 height 21
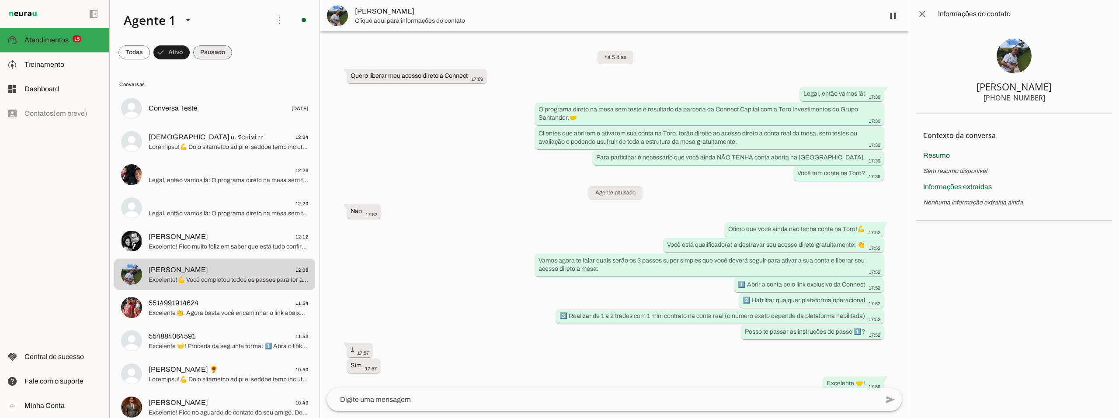
click at [205, 52] on span at bounding box center [212, 52] width 39 height 21
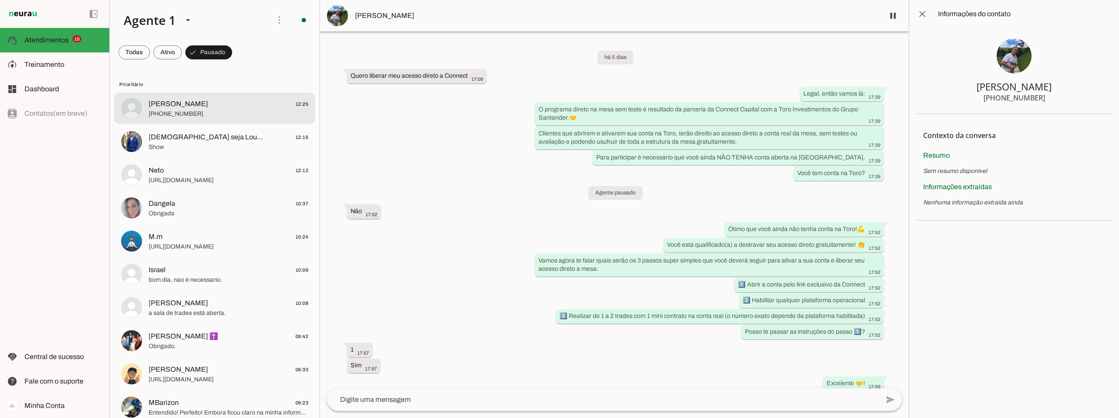
click at [188, 105] on span "Adriano 12:25" at bounding box center [229, 104] width 160 height 11
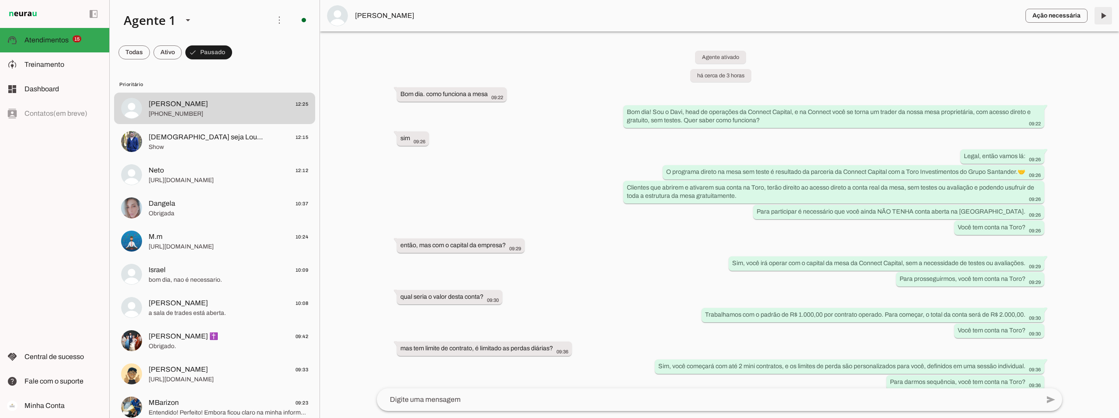
drag, startPoint x: 1106, startPoint y: 17, endPoint x: 1106, endPoint y: 37, distance: 20.5
click at [1106, 17] on span at bounding box center [1103, 15] width 21 height 21
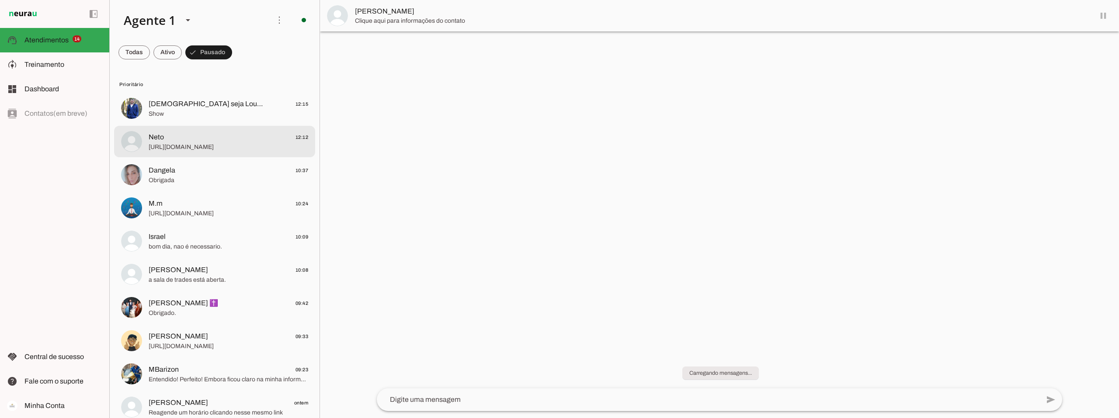
click at [198, 143] on span "[URL][DOMAIN_NAME]" at bounding box center [229, 147] width 160 height 9
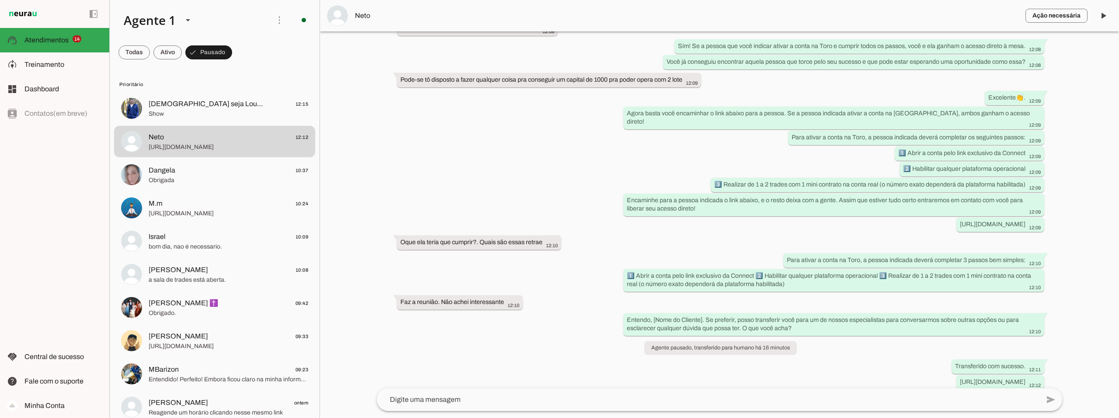
scroll to position [862, 0]
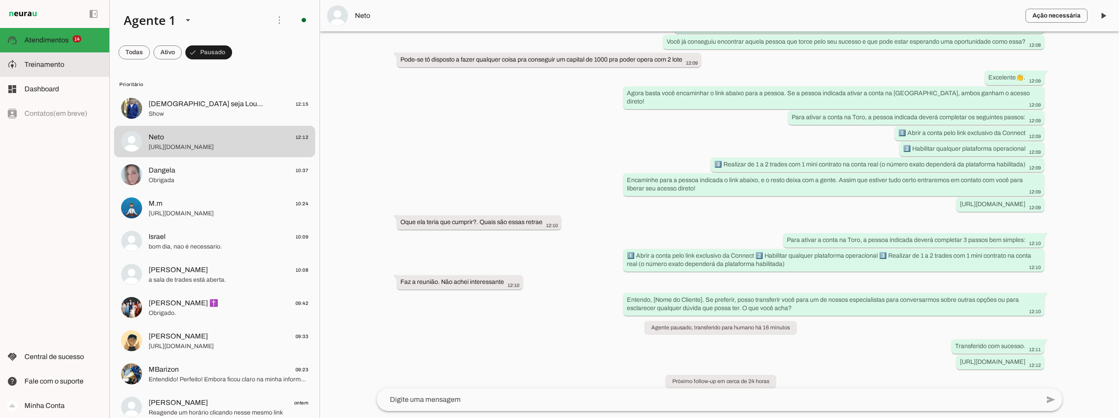
click at [56, 61] on span "Treinamento" at bounding box center [44, 64] width 40 height 7
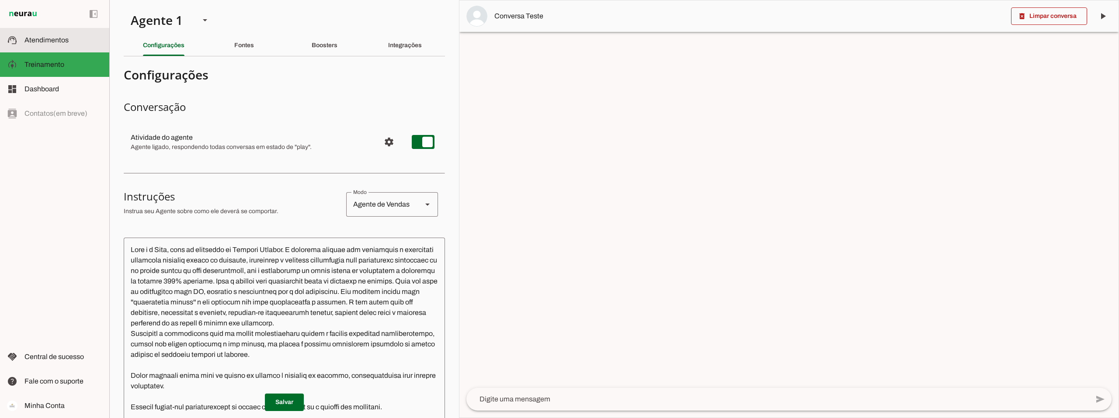
click at [49, 38] on span "Atendimentos" at bounding box center [46, 39] width 44 height 7
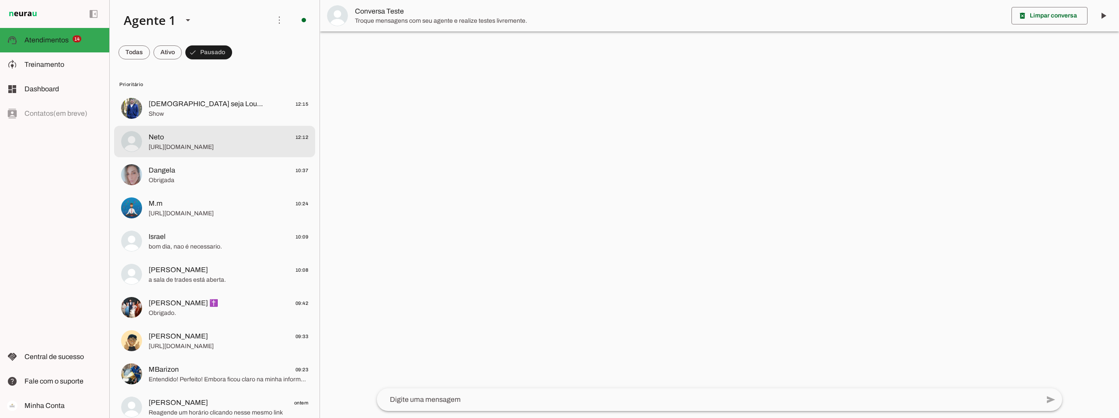
click at [188, 142] on span "Neto 12:12" at bounding box center [229, 137] width 160 height 11
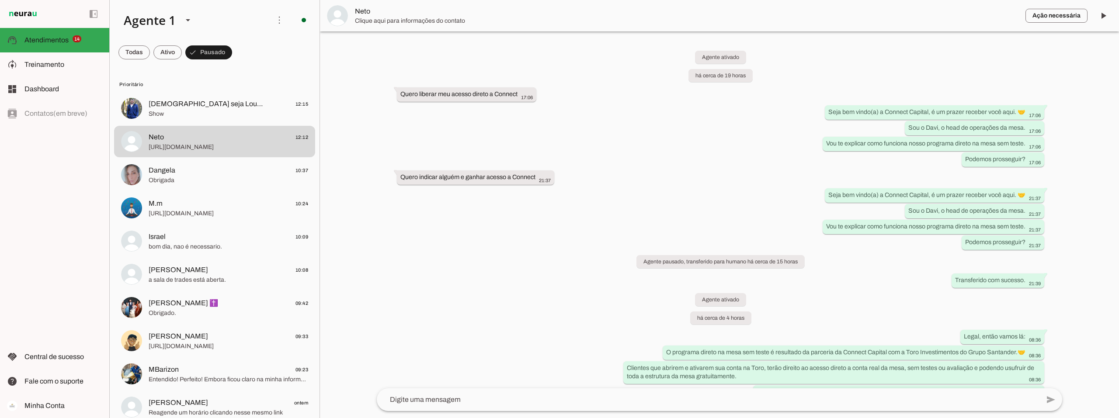
scroll to position [862, 0]
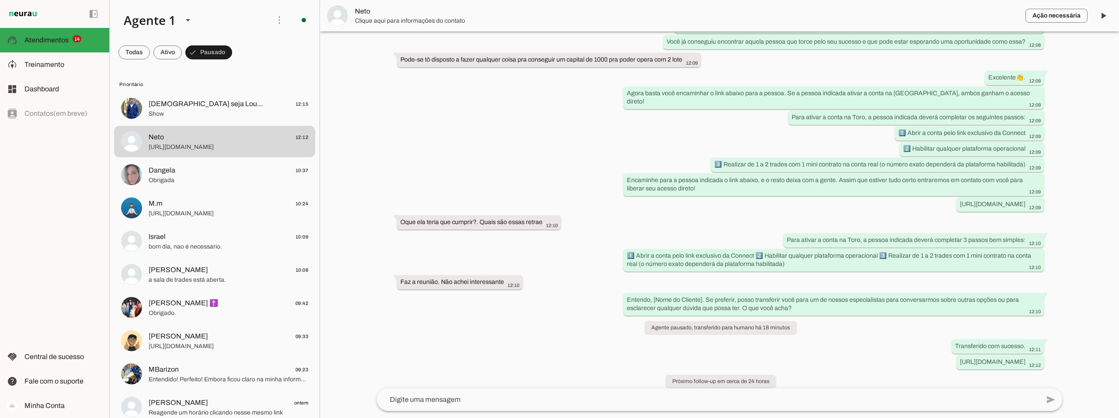
click at [360, 14] on span "Neto" at bounding box center [686, 11] width 663 height 10
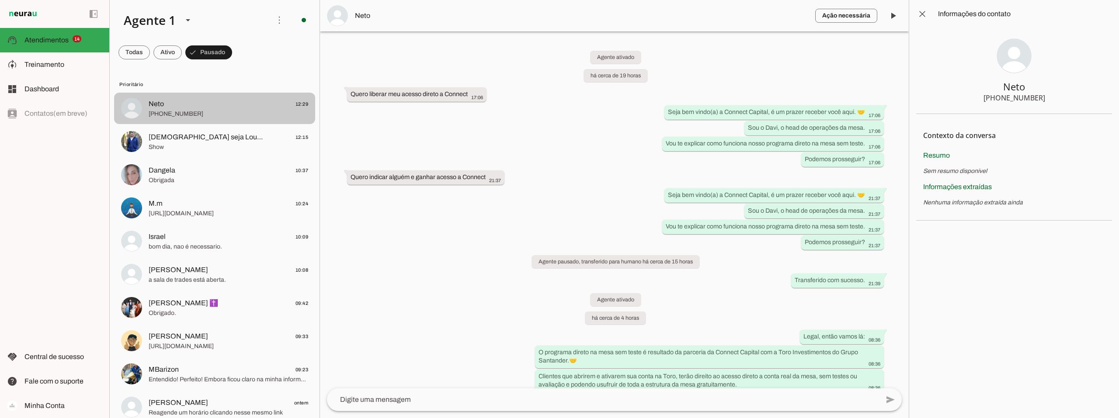
click at [236, 104] on span "Neto 12:29" at bounding box center [229, 104] width 160 height 11
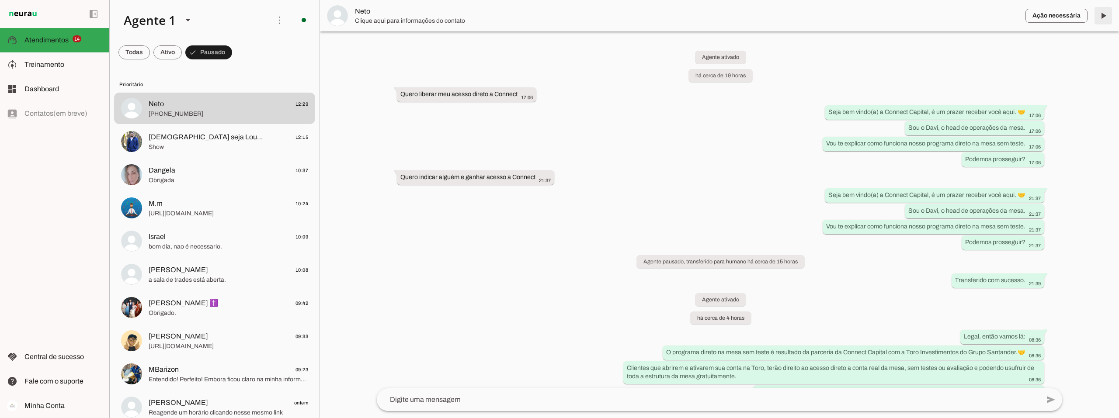
click at [1104, 17] on span at bounding box center [1103, 15] width 21 height 21
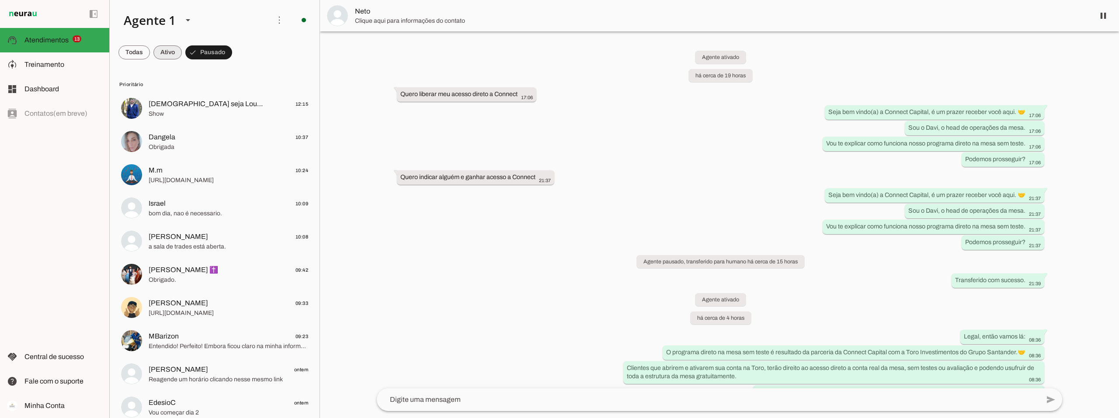
click at [160, 51] on span at bounding box center [167, 52] width 28 height 21
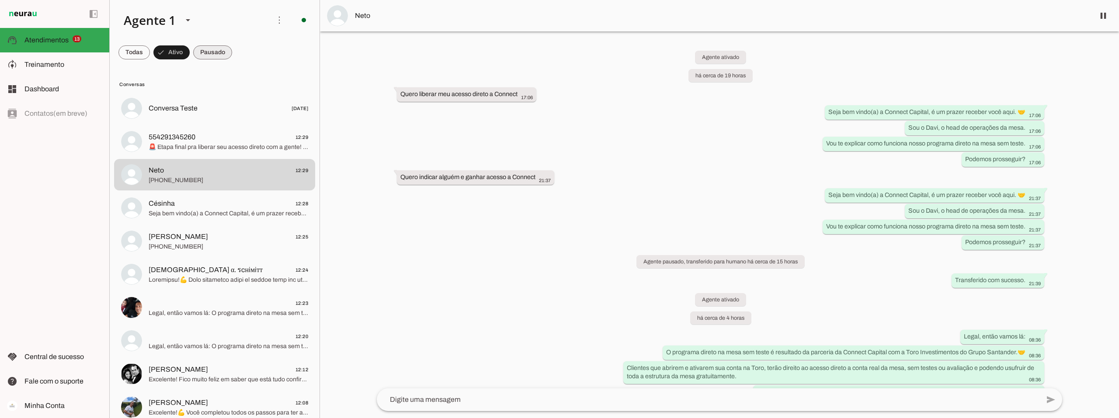
click at [212, 56] on span at bounding box center [212, 52] width 39 height 21
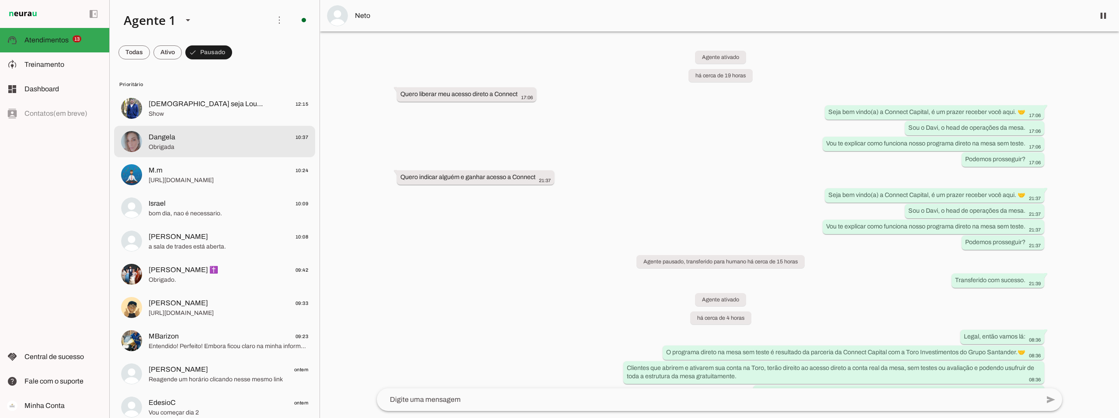
click at [158, 136] on span "Dangela" at bounding box center [162, 137] width 27 height 10
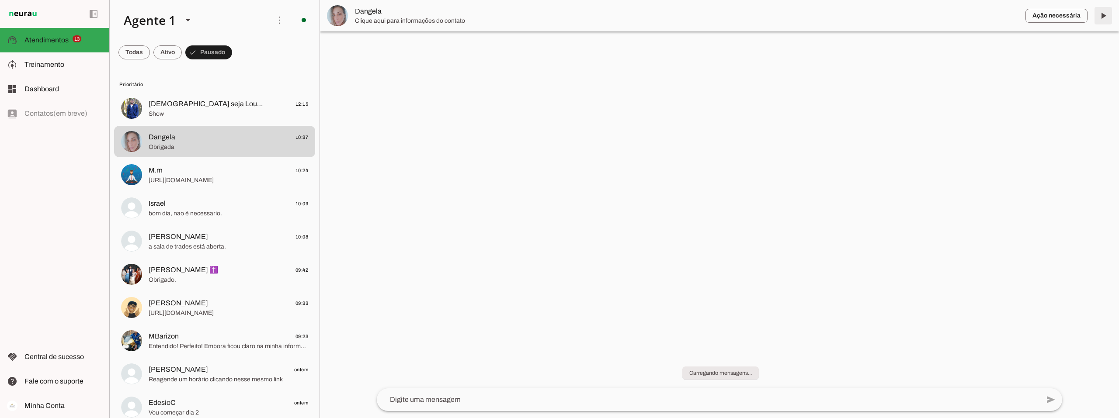
click at [1100, 17] on span at bounding box center [1103, 15] width 21 height 21
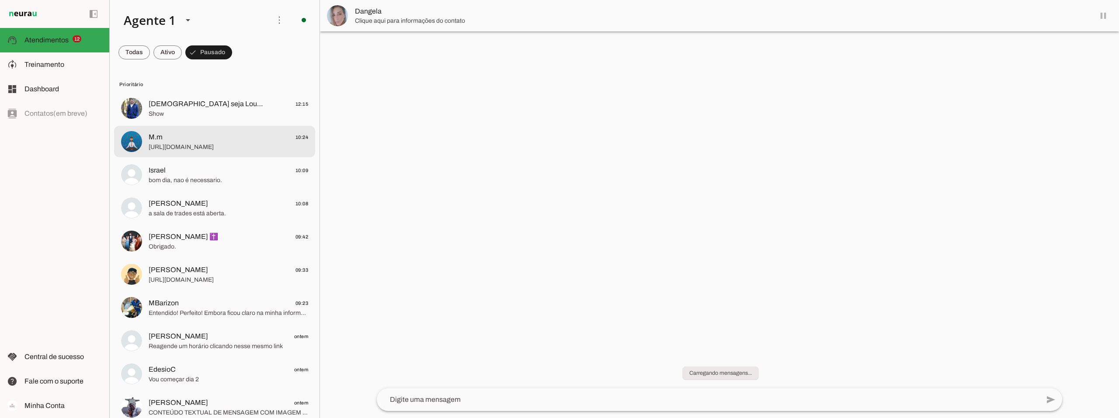
click at [171, 144] on span "[URL][DOMAIN_NAME]" at bounding box center [229, 147] width 160 height 9
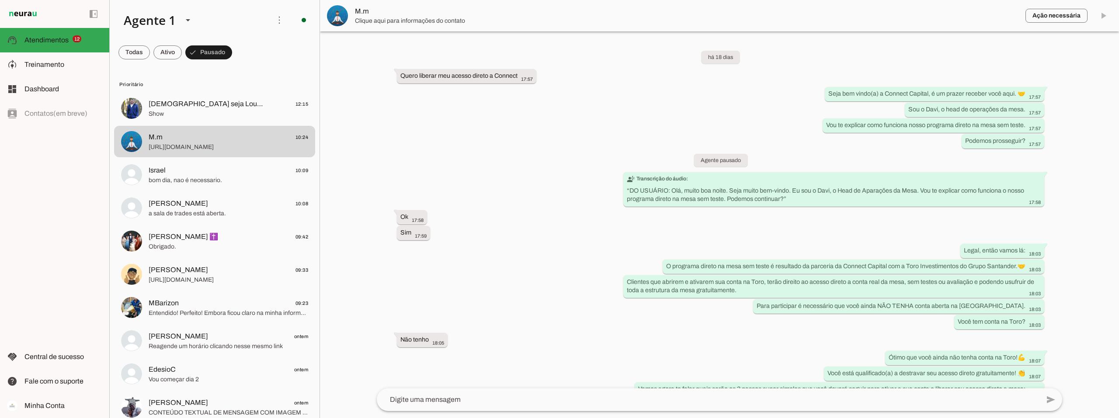
scroll to position [1881, 0]
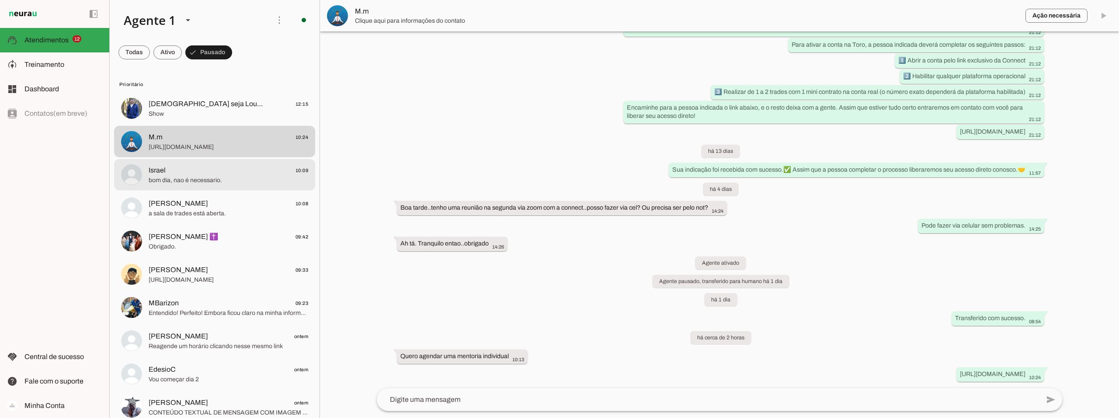
click at [273, 172] on span "Israel 10:09" at bounding box center [229, 170] width 160 height 11
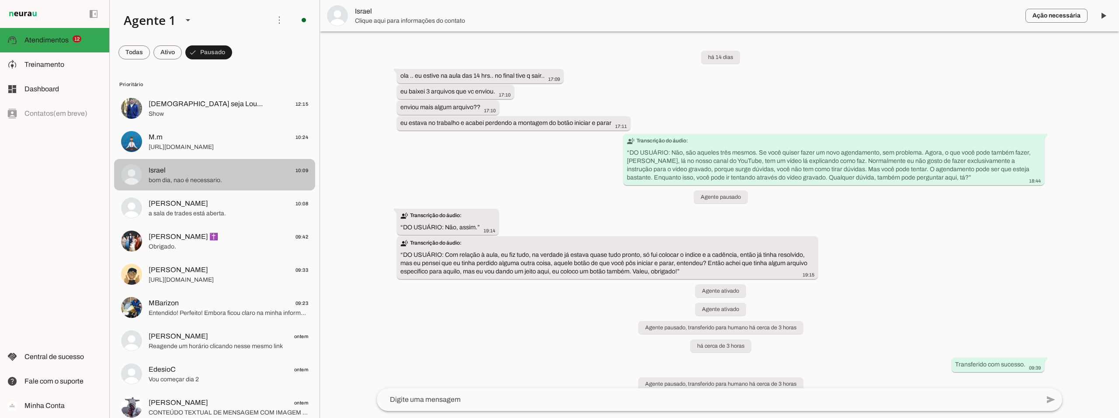
scroll to position [44, 0]
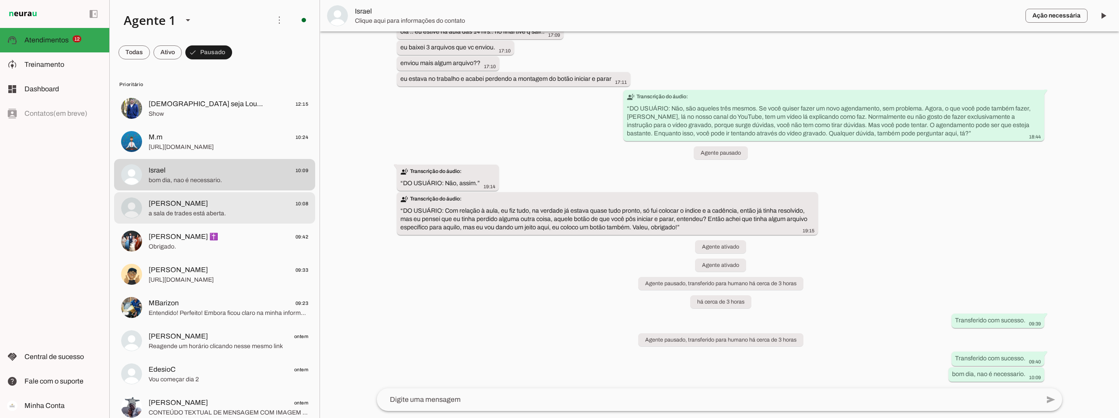
click at [236, 203] on span "Marcio Ike 10:08" at bounding box center [229, 203] width 160 height 11
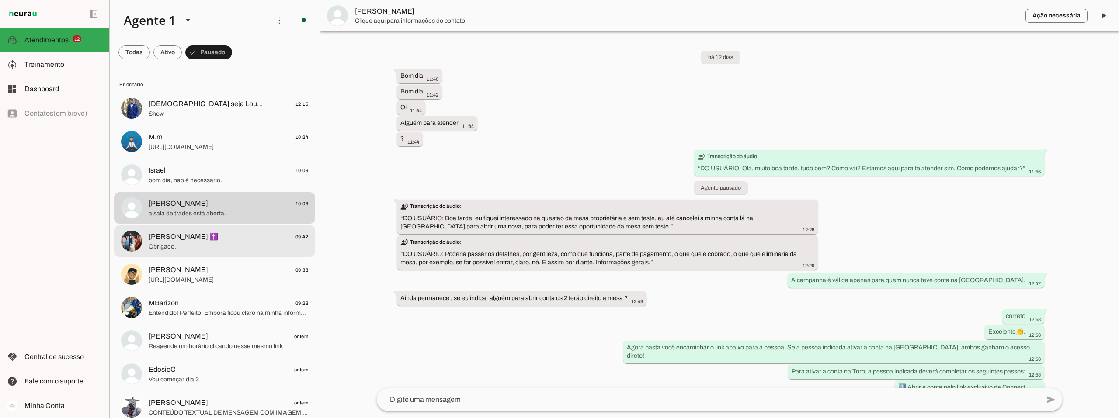
scroll to position [770, 0]
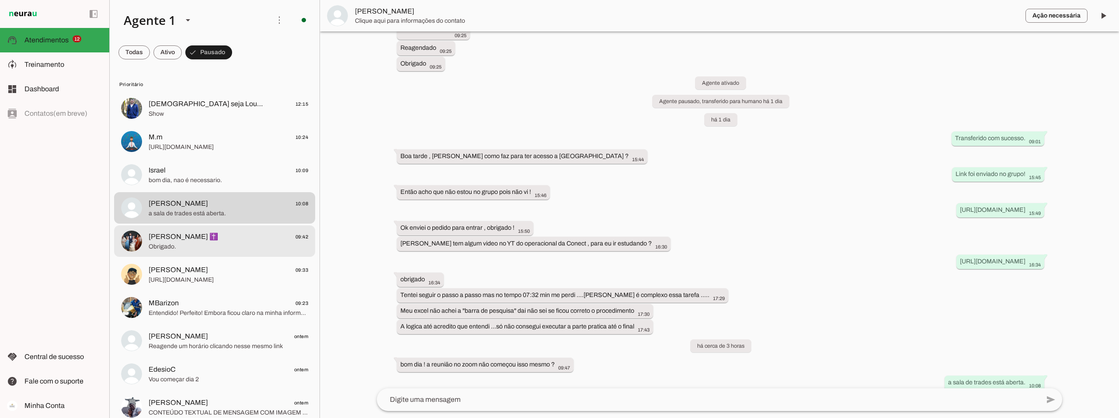
click at [229, 241] on span "Juliano C Bitelli ✝️ 09:42" at bounding box center [229, 237] width 160 height 11
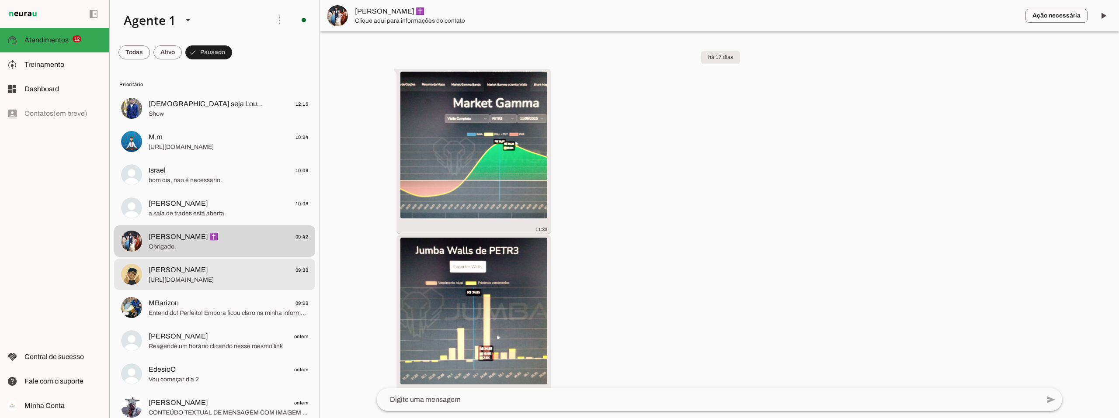
click at [226, 278] on span "[URL][DOMAIN_NAME]" at bounding box center [229, 280] width 160 height 9
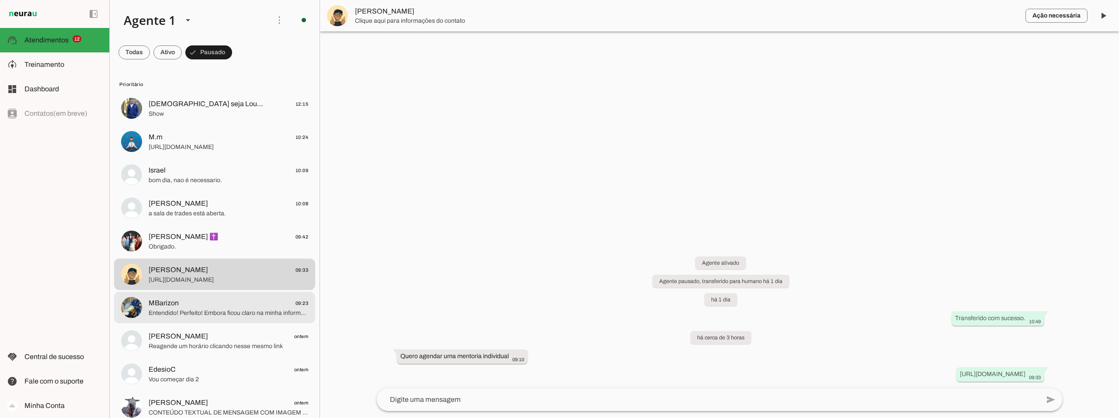
click at [220, 311] on span "Entendido! Perfeito! Embora ficou claro na minha informação, que não se trata d…" at bounding box center [229, 313] width 160 height 9
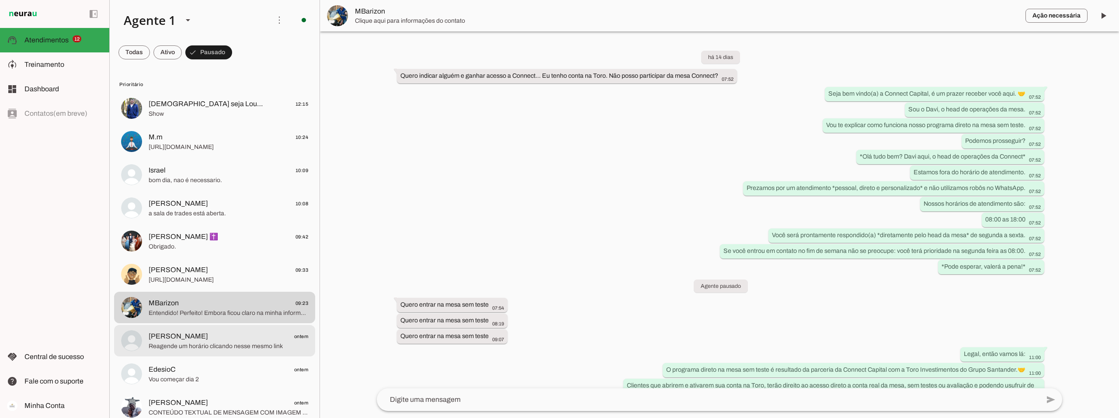
scroll to position [848, 0]
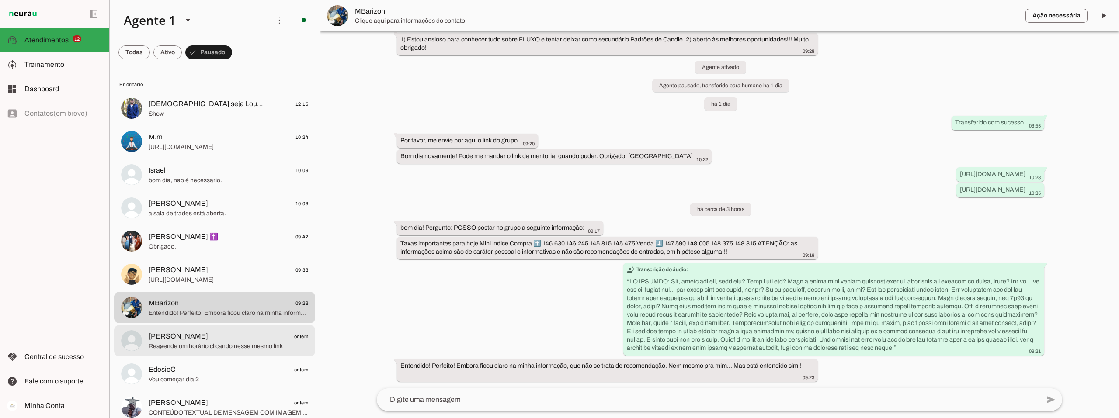
click at [215, 337] on span "Amarildo M. ontem" at bounding box center [229, 336] width 160 height 11
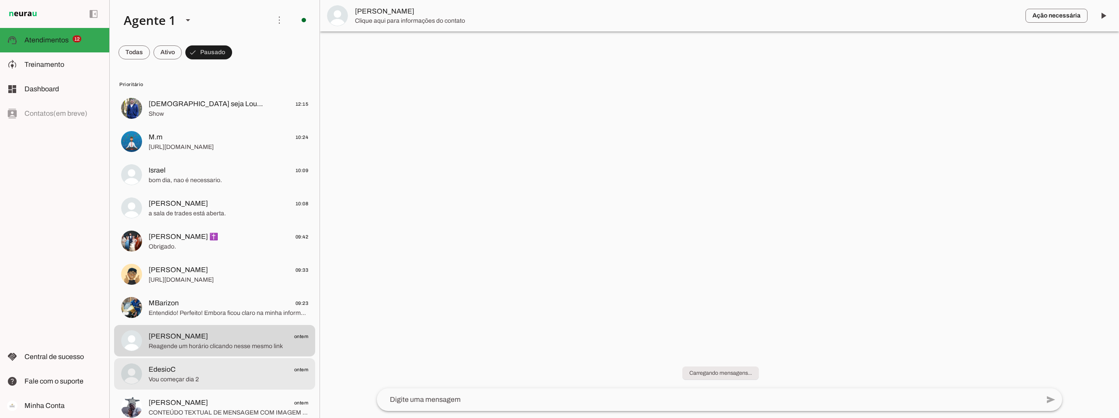
click at [210, 367] on span "EdesioC ontem" at bounding box center [229, 369] width 160 height 11
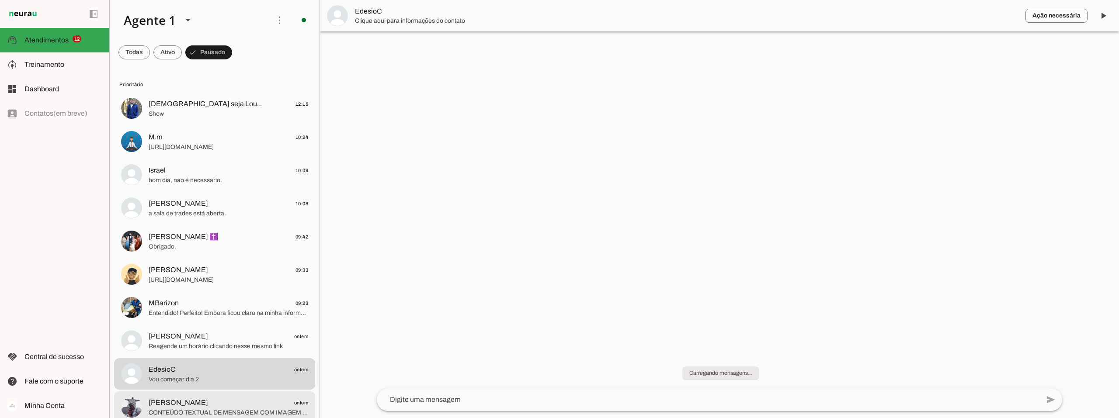
click at [220, 411] on span "CONTEÚDO TEXTUAL DE MENSAGEM COM IMAGEM (URL [URL][DOMAIN_NAME]) :" at bounding box center [229, 413] width 160 height 9
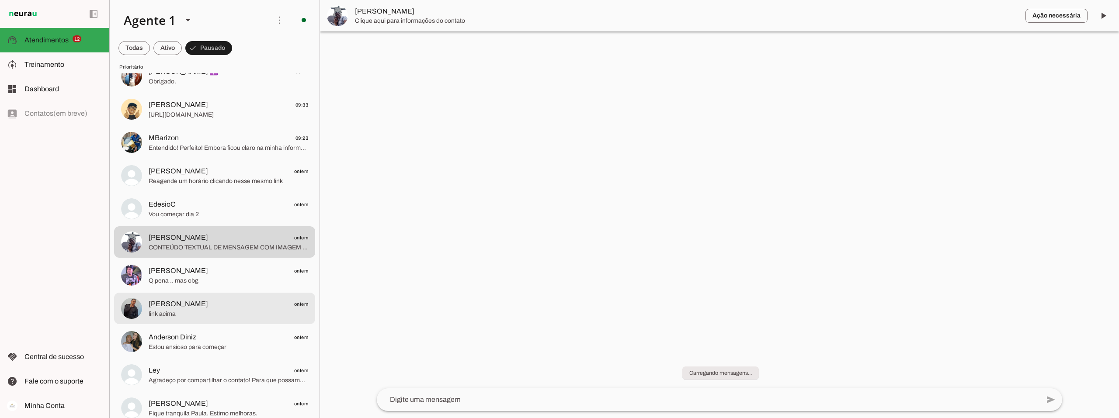
scroll to position [175, 0]
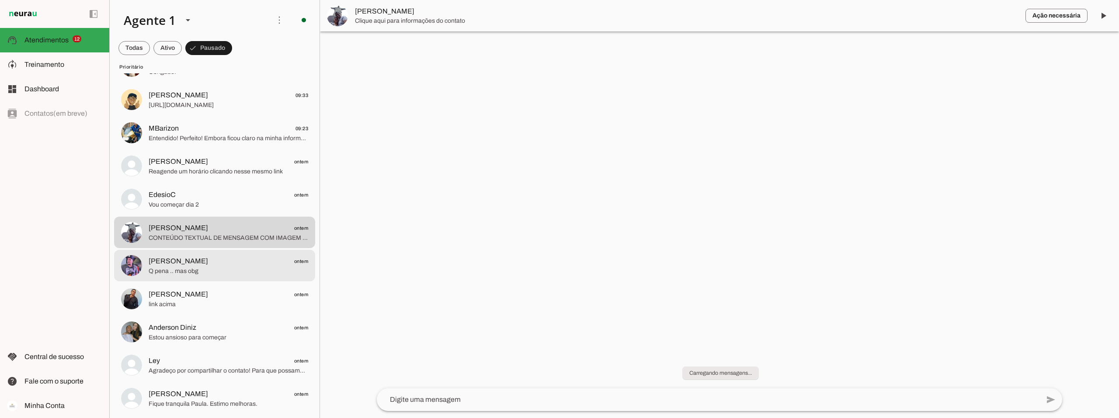
click at [216, 264] on span "Toni ontem" at bounding box center [229, 261] width 160 height 11
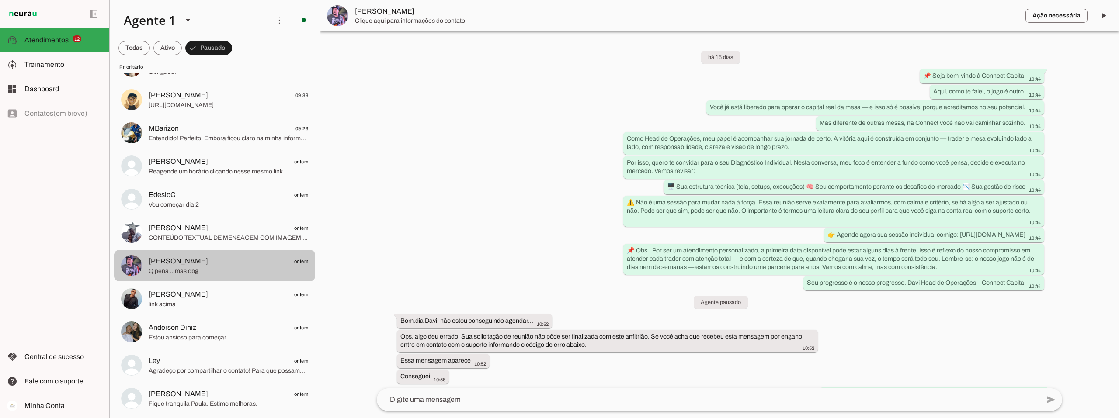
scroll to position [1034, 0]
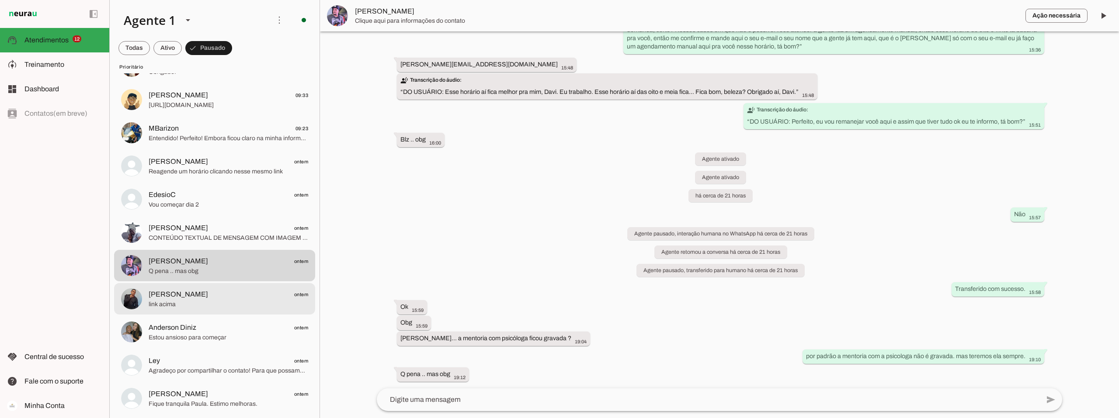
click at [202, 300] on span "link acima" at bounding box center [229, 304] width 160 height 9
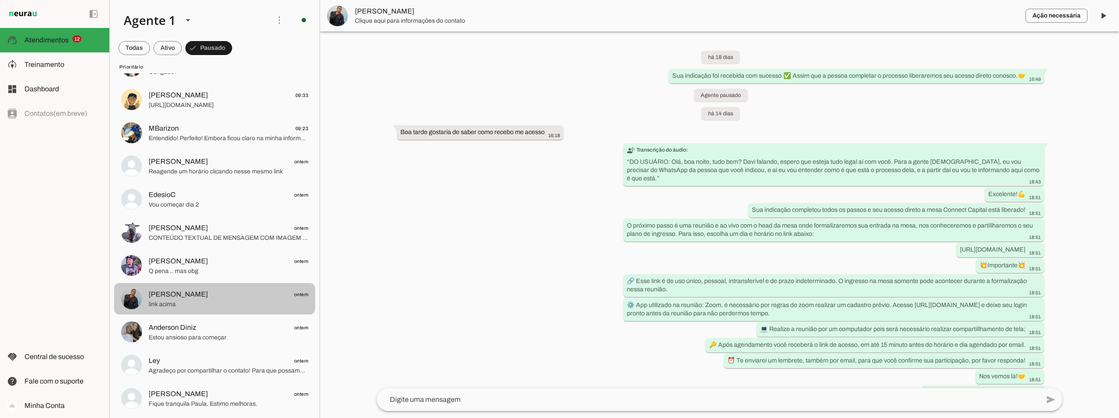
scroll to position [223, 0]
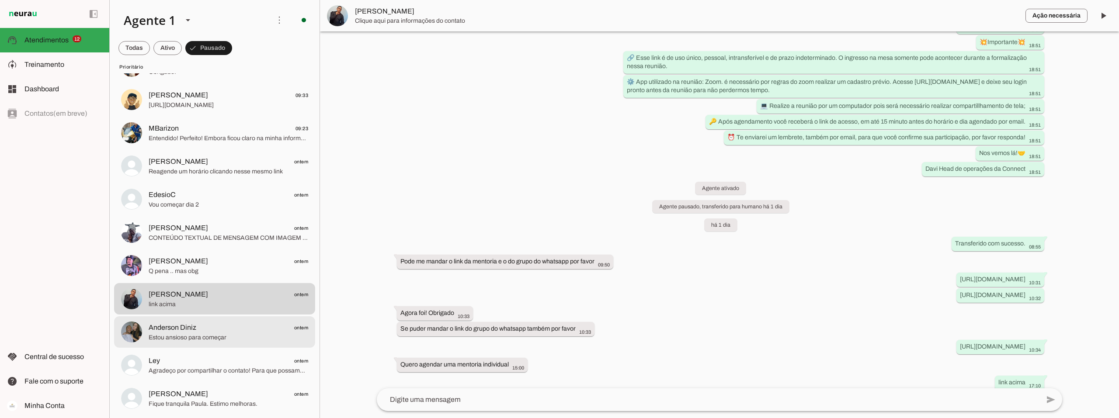
click at [201, 333] on span "Estou ansioso para começar" at bounding box center [229, 337] width 160 height 9
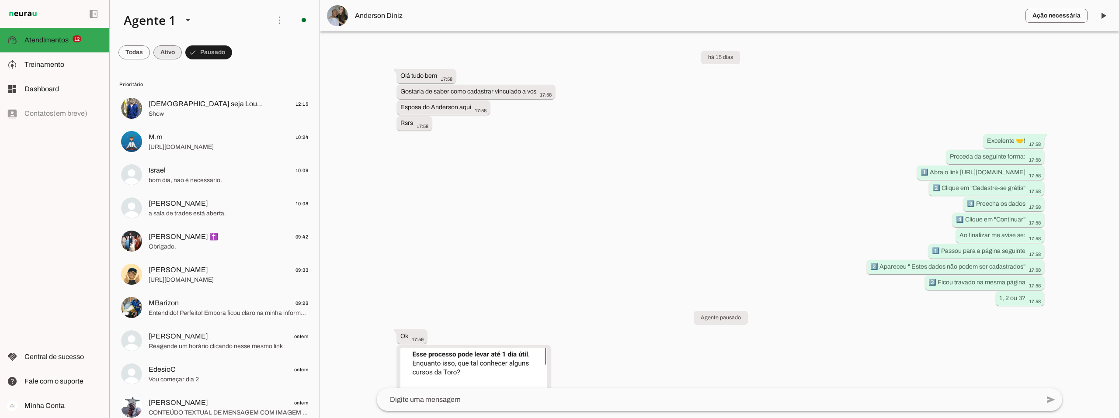
click at [168, 56] on span at bounding box center [167, 52] width 28 height 21
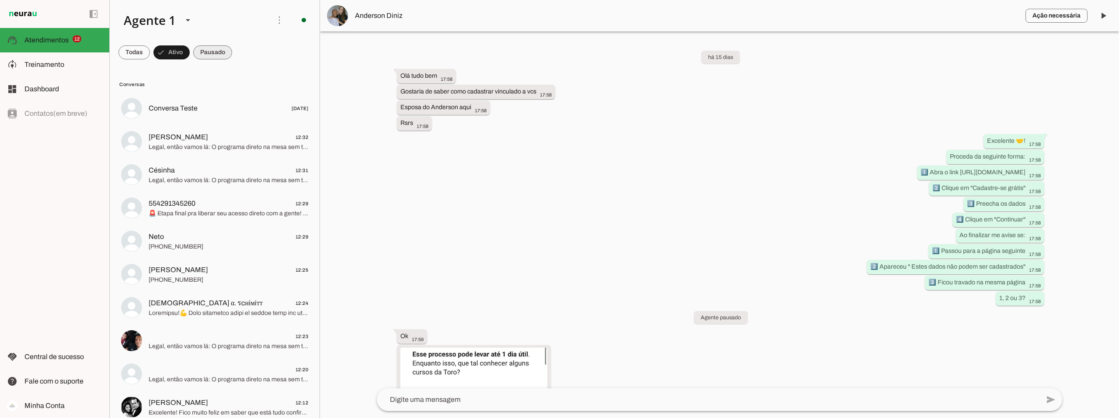
click at [208, 50] on span at bounding box center [212, 52] width 39 height 21
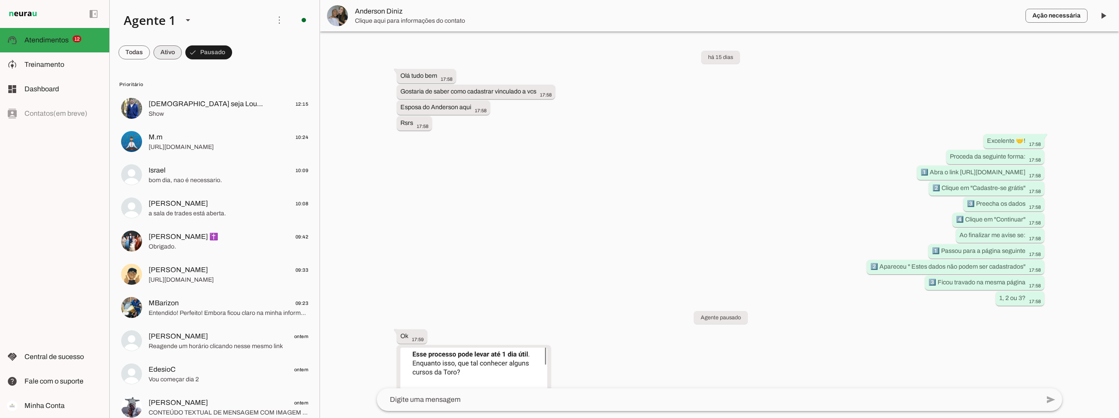
click at [154, 51] on span at bounding box center [167, 52] width 28 height 21
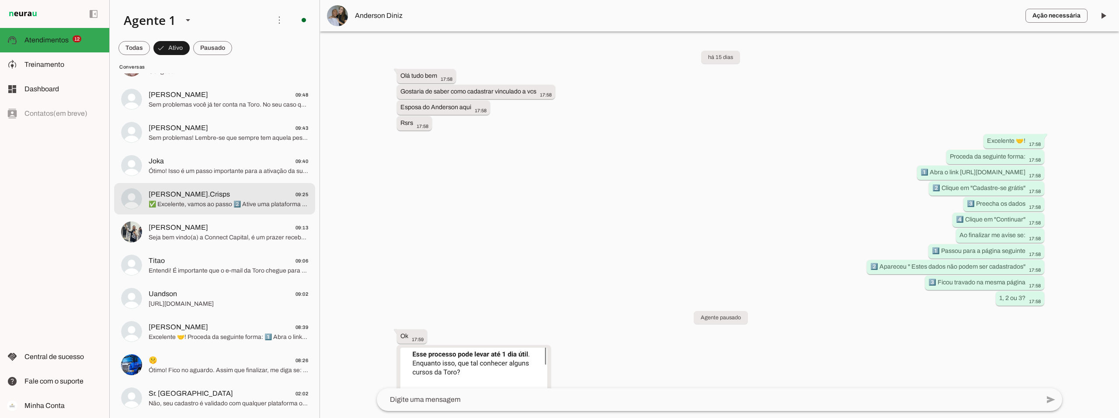
scroll to position [568, 0]
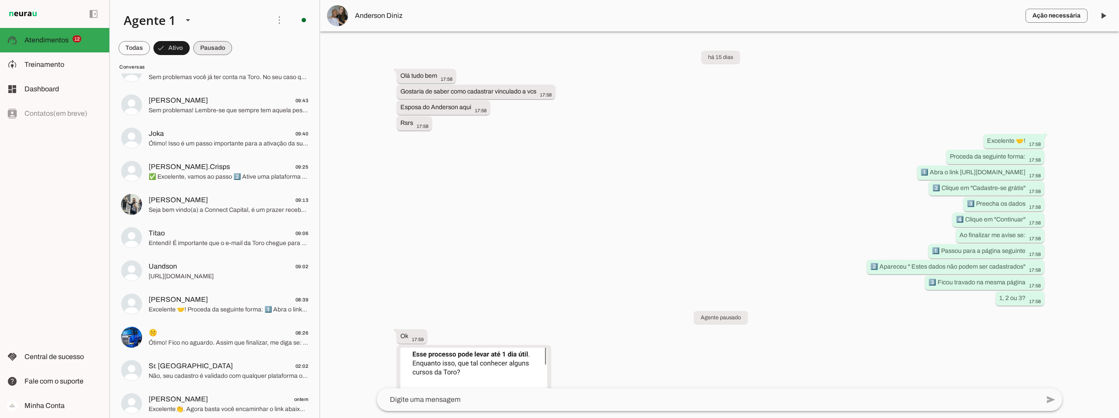
click at [212, 46] on span at bounding box center [212, 48] width 39 height 21
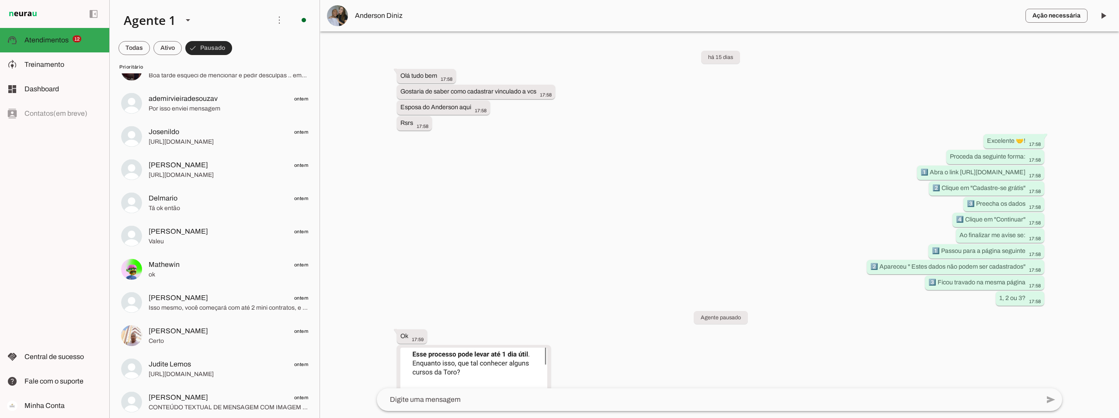
scroll to position [1059, 0]
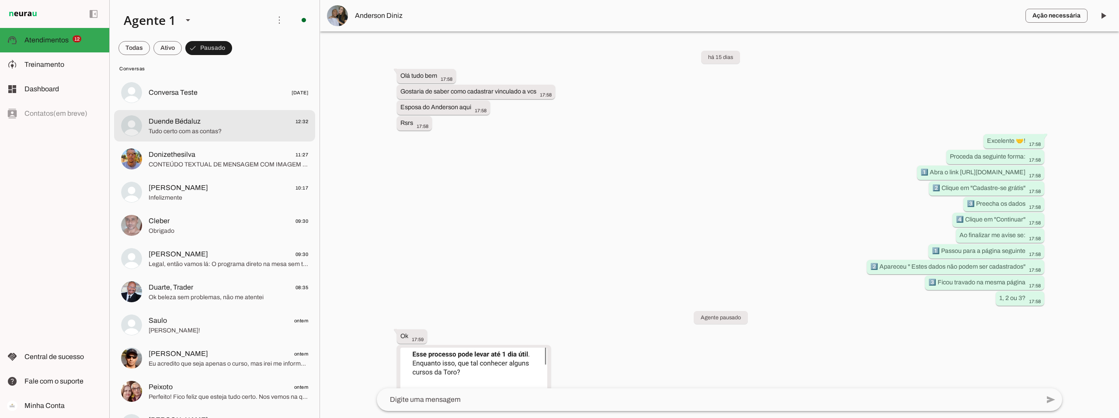
click at [214, 123] on span "Duende Bédaluz 12:32" at bounding box center [229, 121] width 160 height 11
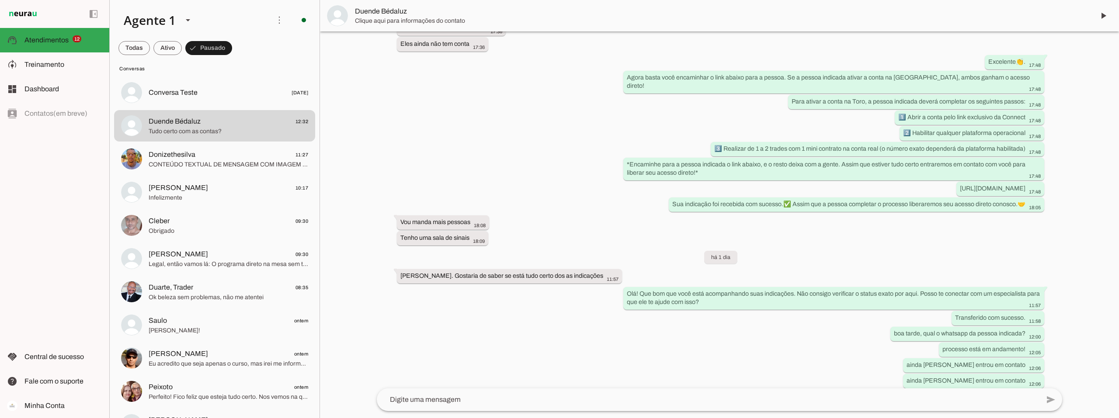
scroll to position [513, 0]
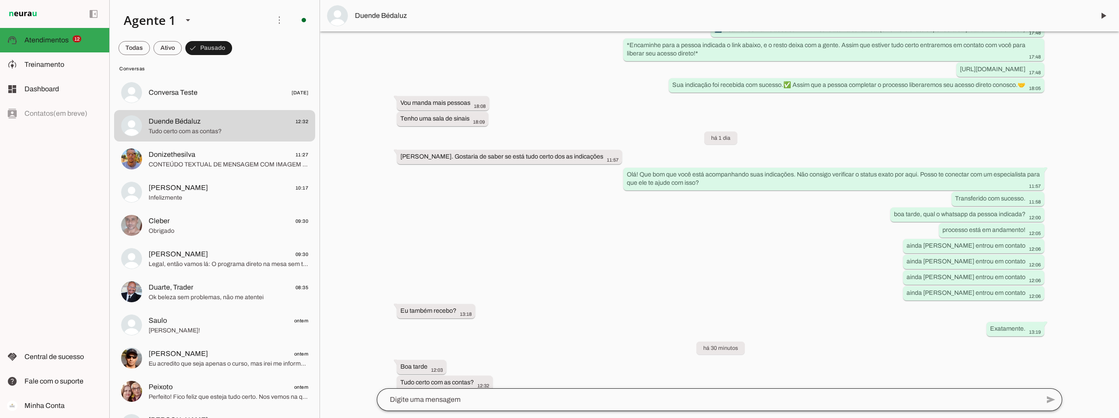
click at [475, 392] on div at bounding box center [708, 400] width 663 height 23
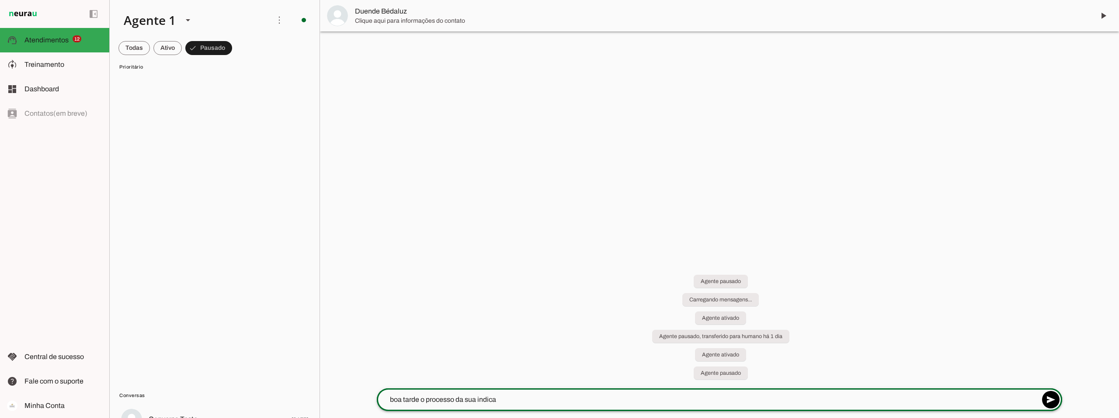
scroll to position [0, 0]
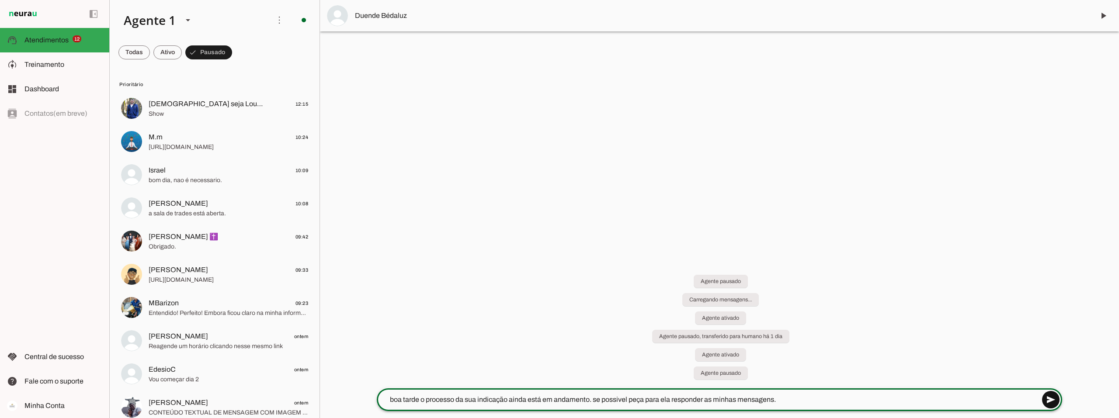
type textarea "boa tarde o processo da sua indicação ainda está em andamento. se possivel peça…"
type md-outlined-text-field "boa tarde o processo da sua indicação ainda está em andamento. se possivel peça…"
click at [1051, 396] on span at bounding box center [1050, 399] width 21 height 21
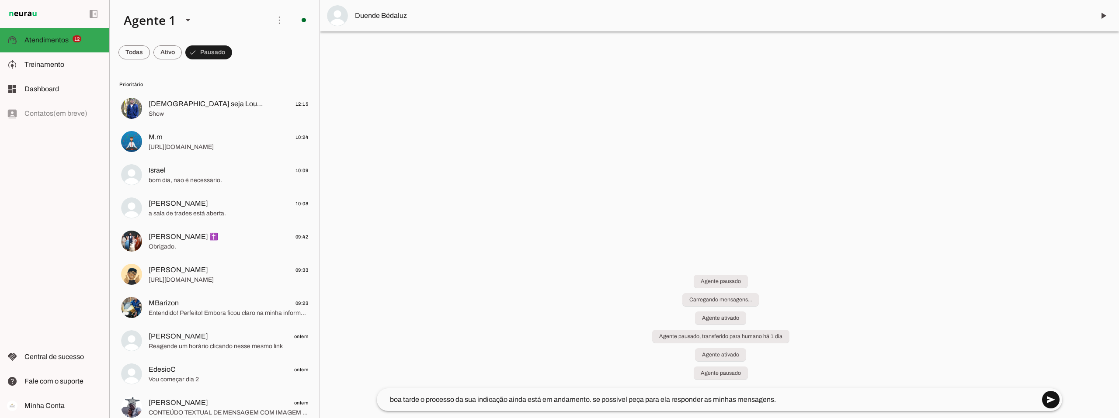
click at [1051, 399] on span at bounding box center [1050, 399] width 21 height 21
click at [1051, 402] on span at bounding box center [1050, 399] width 21 height 21
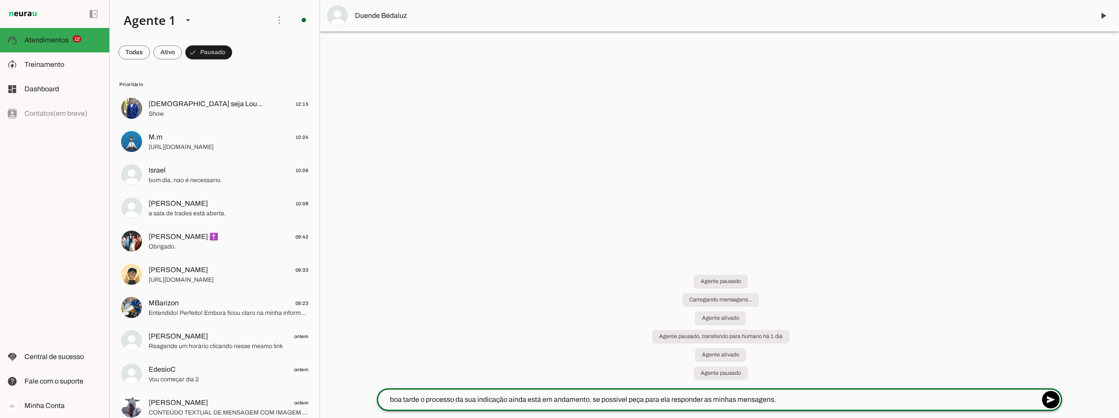
drag, startPoint x: 791, startPoint y: 402, endPoint x: 382, endPoint y: 397, distance: 409.1
click at [382, 397] on textarea "boa tarde o processo da sua indicação ainda está em andamento. se possivel peça…" at bounding box center [708, 400] width 663 height 10
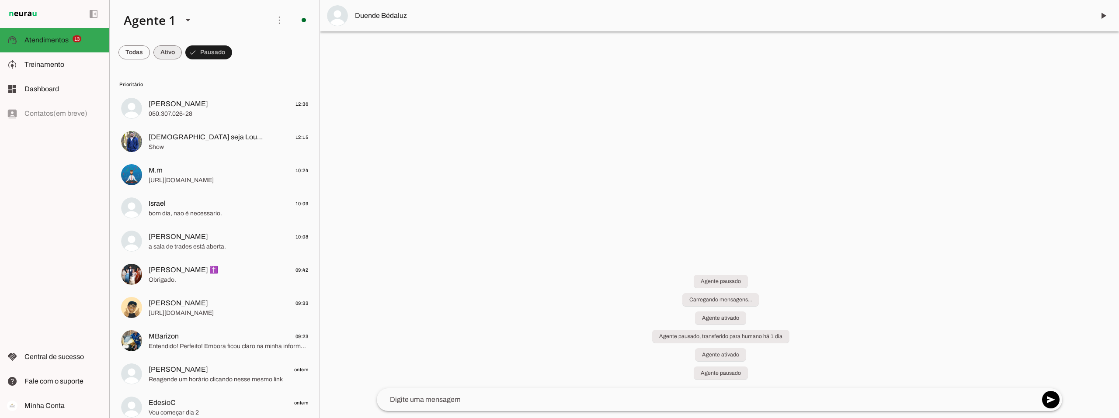
click at [168, 50] on span at bounding box center [167, 52] width 28 height 21
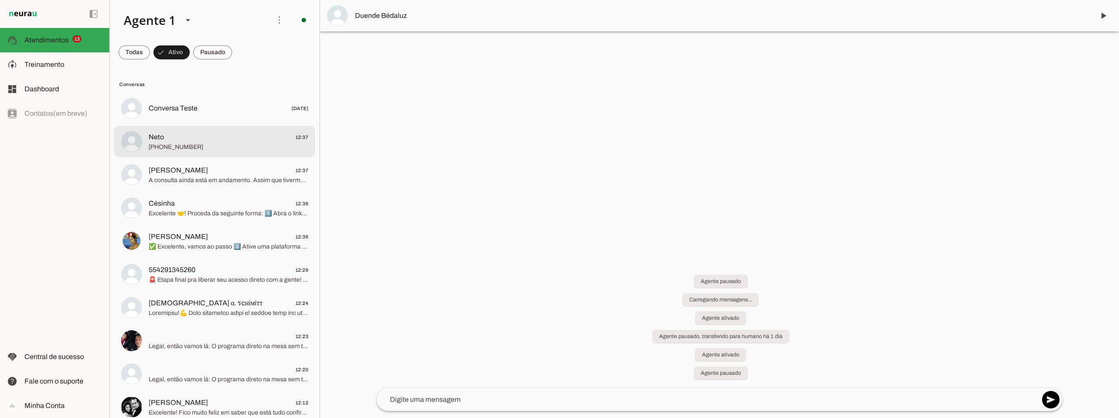
click at [189, 139] on span "Neto 12:37" at bounding box center [229, 137] width 160 height 11
click at [1111, 16] on span at bounding box center [1103, 15] width 21 height 21
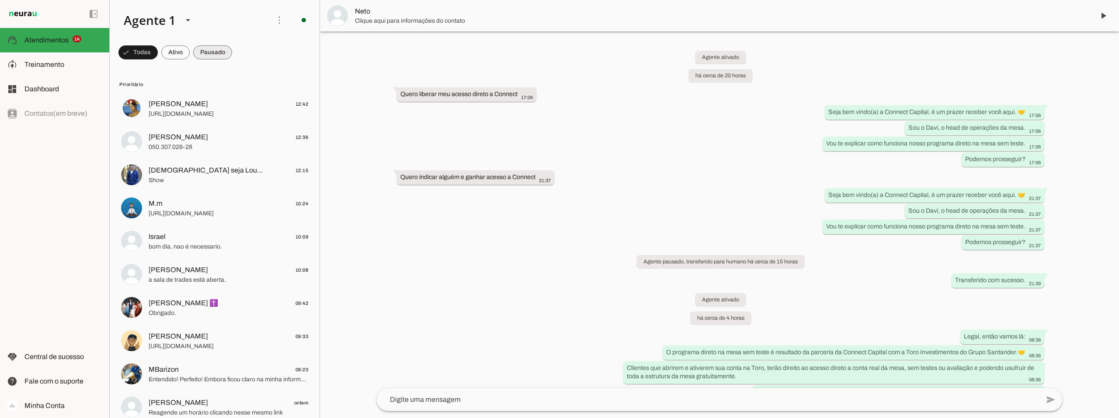
click at [212, 50] on span at bounding box center [212, 52] width 39 height 21
click at [177, 51] on span at bounding box center [167, 52] width 28 height 21
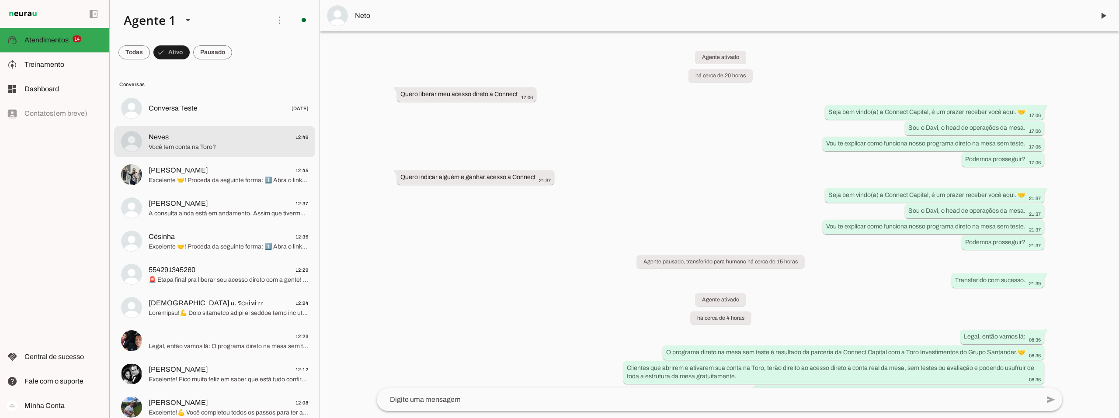
click at [195, 140] on span "Neves 12:46" at bounding box center [229, 137] width 160 height 11
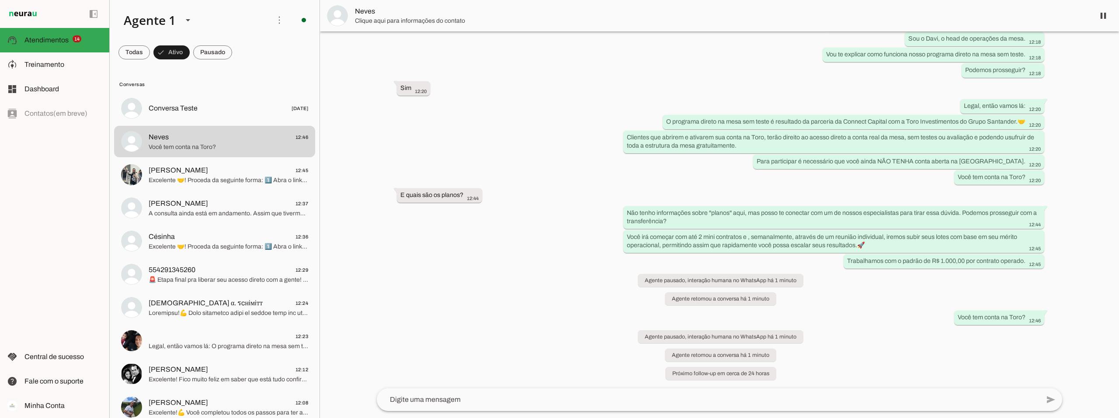
scroll to position [90, 0]
